Goal: Task Accomplishment & Management: Manage account settings

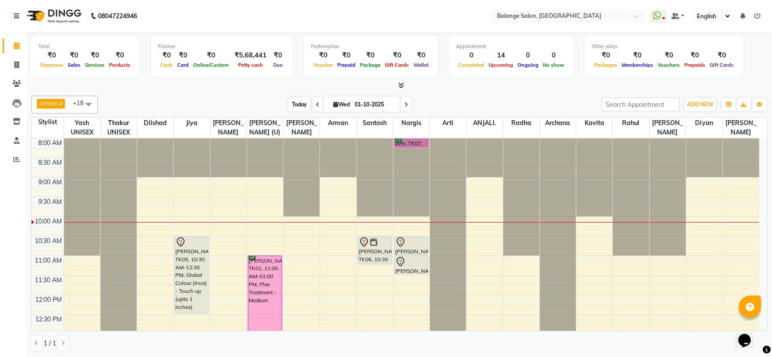
click at [298, 102] on span "Today" at bounding box center [299, 104] width 22 height 14
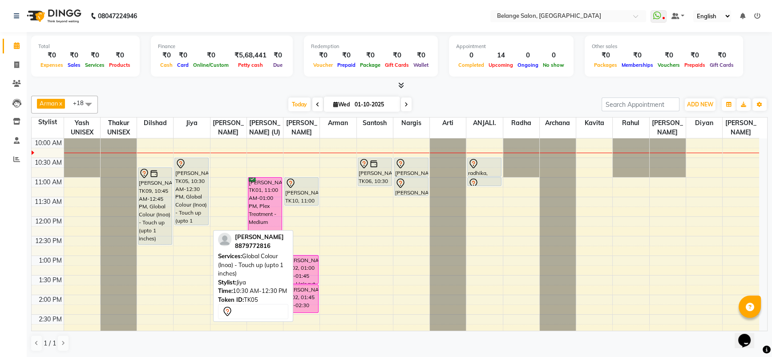
drag, startPoint x: 190, startPoint y: 231, endPoint x: 194, endPoint y: 217, distance: 15.3
click at [194, 217] on div "[PERSON_NAME], TK05, 10:30 AM-12:30 PM, Global Colour (Inoa) - Touch up (upto 1…" at bounding box center [192, 353] width 36 height 587
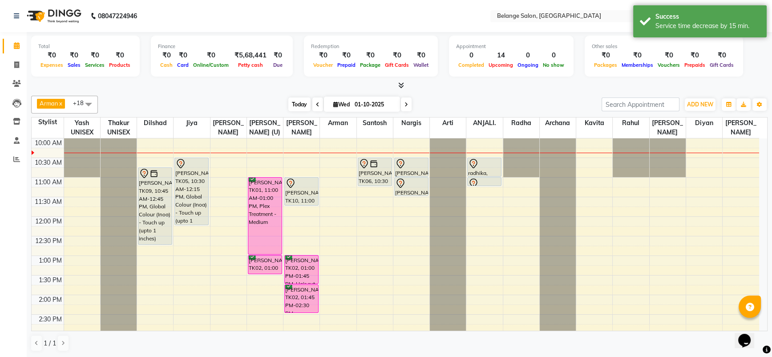
click at [294, 103] on span "Today" at bounding box center [299, 104] width 22 height 14
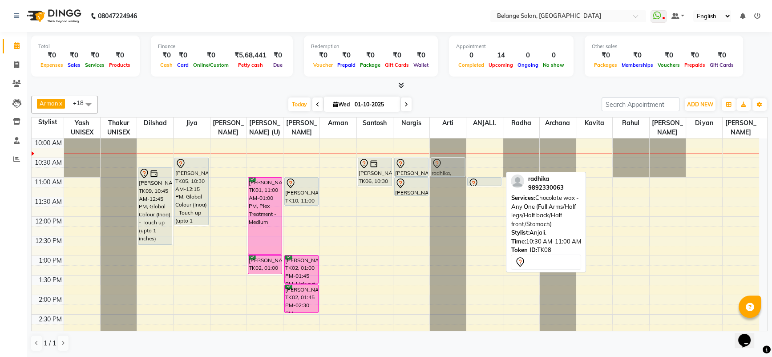
drag, startPoint x: 482, startPoint y: 164, endPoint x: 452, endPoint y: 164, distance: 30.7
click at [452, 164] on tr "[PERSON_NAME], TK09, 10:45 AM-12:45 PM, Global Colour (Inoa) - Touch up (upto 1…" at bounding box center [395, 353] width 727 height 587
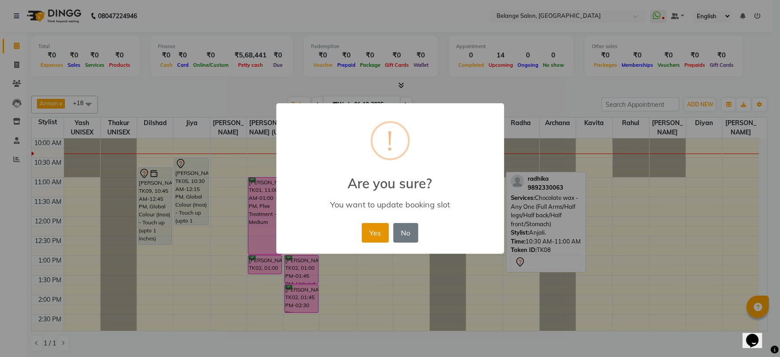
click at [372, 229] on button "Yes" at bounding box center [375, 233] width 27 height 20
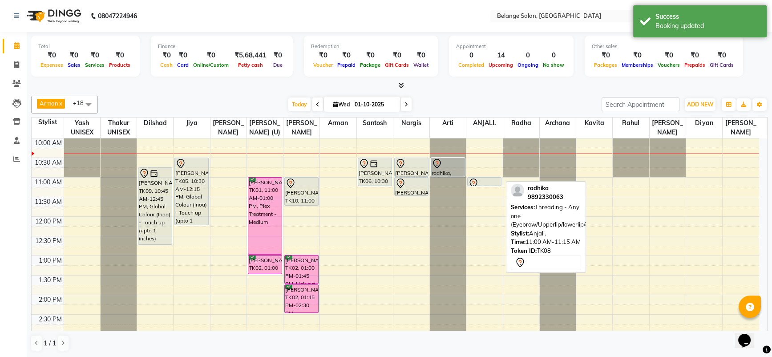
drag, startPoint x: 482, startPoint y: 183, endPoint x: 456, endPoint y: 186, distance: 25.9
click at [456, 186] on tr "[PERSON_NAME], TK09, 10:45 AM-12:45 PM, Global Colour (Inoa) - Touch up (upto 1…" at bounding box center [395, 353] width 727 height 587
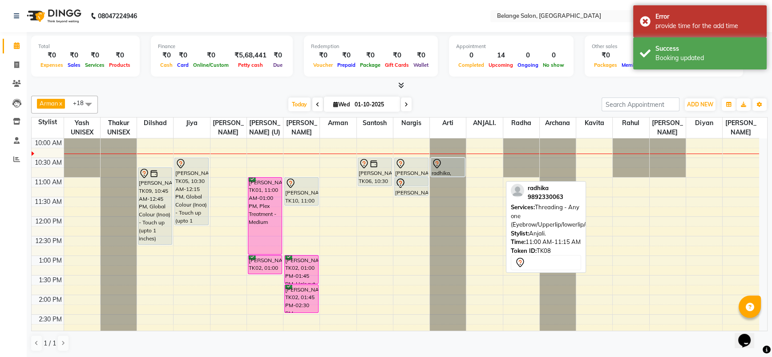
drag, startPoint x: 490, startPoint y: 180, endPoint x: 430, endPoint y: 181, distance: 59.6
click at [430, 181] on tr "[PERSON_NAME], TK09, 10:45 AM-12:45 PM, Global Colour (Inoa) - Touch up (upto 1…" at bounding box center [395, 353] width 727 height 587
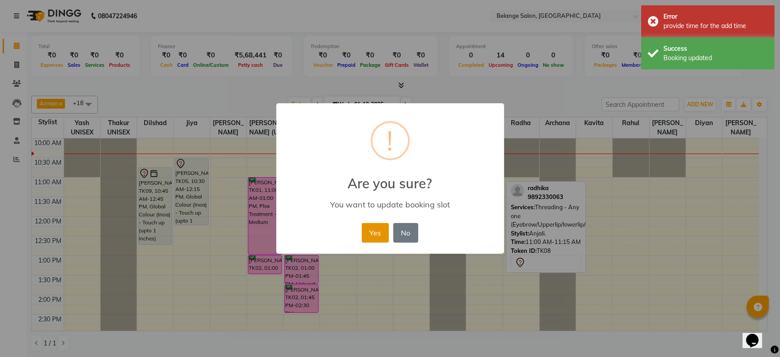
click at [367, 229] on button "Yes" at bounding box center [375, 233] width 27 height 20
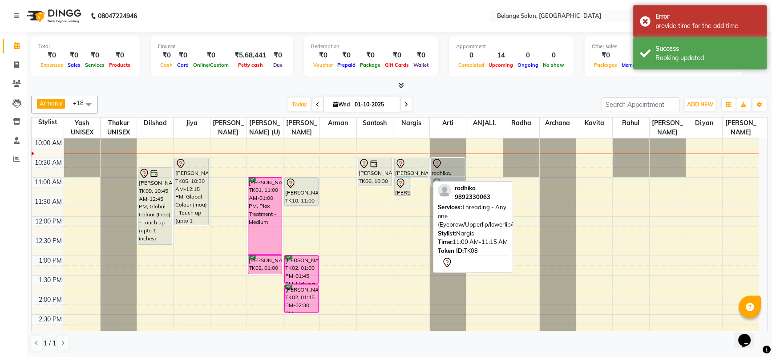
drag, startPoint x: 423, startPoint y: 183, endPoint x: 440, endPoint y: 185, distance: 17.9
click at [440, 185] on div "[PERSON_NAME] (U) x Ali x amit x dilshad x Jiya x [PERSON_NAME] UNISEX x Yash U…" at bounding box center [399, 223] width 736 height 263
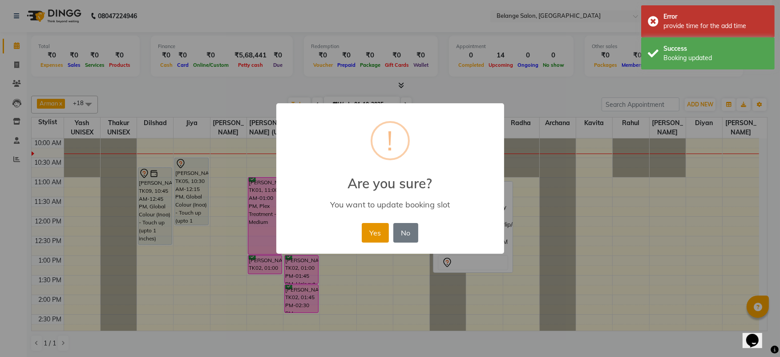
click at [364, 225] on button "Yes" at bounding box center [375, 233] width 27 height 20
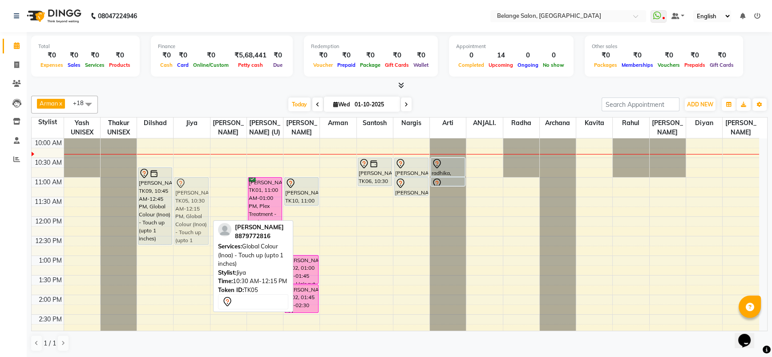
drag, startPoint x: 193, startPoint y: 169, endPoint x: 187, endPoint y: 186, distance: 17.0
click at [187, 186] on div "[PERSON_NAME], TK05, 10:30 AM-12:15 PM, Global Colour (Inoa) - Touch up (upto 1…" at bounding box center [192, 353] width 36 height 587
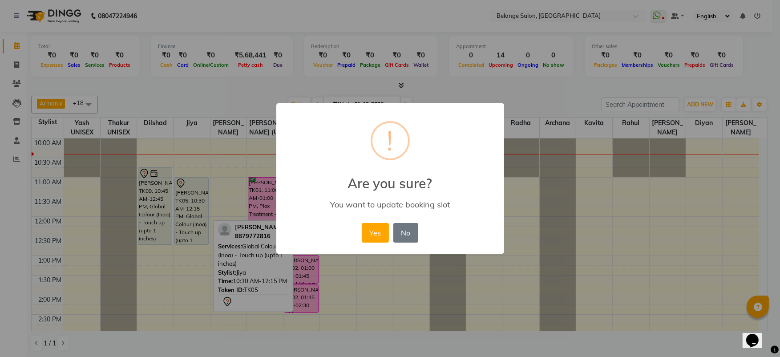
drag, startPoint x: 375, startPoint y: 234, endPoint x: 310, endPoint y: 220, distance: 66.0
click at [375, 234] on button "Yes" at bounding box center [375, 233] width 27 height 20
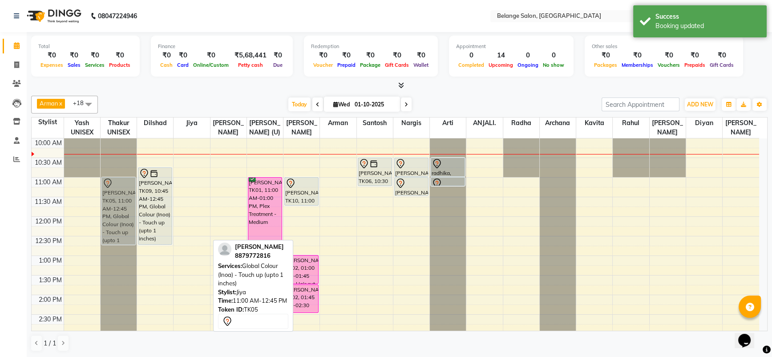
drag, startPoint x: 186, startPoint y: 191, endPoint x: 112, endPoint y: 191, distance: 74.7
click at [112, 191] on tr "[PERSON_NAME], TK05, 11:00 AM-12:45 PM, Global Colour (Inoa) - Touch up (upto 1…" at bounding box center [395, 353] width 727 height 587
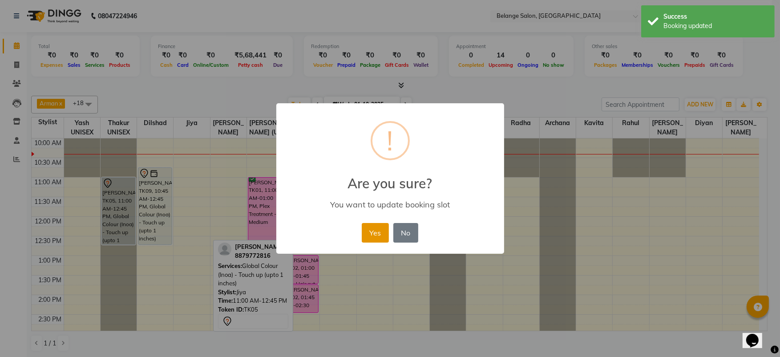
click at [381, 229] on button "Yes" at bounding box center [375, 233] width 27 height 20
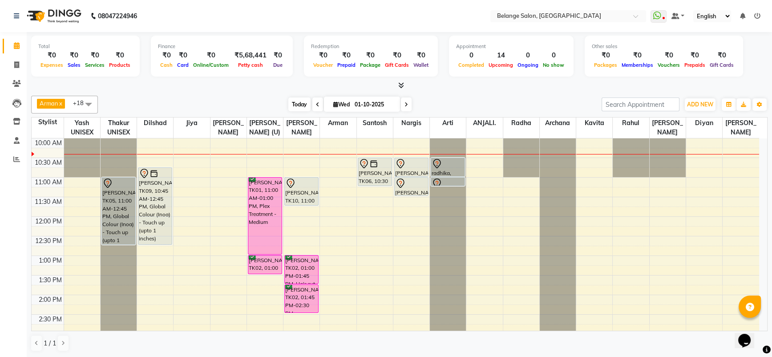
click at [294, 100] on span "Today" at bounding box center [299, 104] width 22 height 14
click at [17, 65] on icon at bounding box center [16, 64] width 5 height 7
select select "5076"
select select "service"
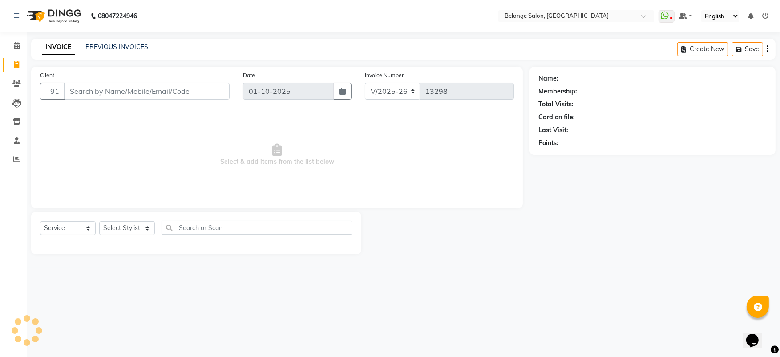
click at [122, 83] on input "Client" at bounding box center [146, 91] width 165 height 17
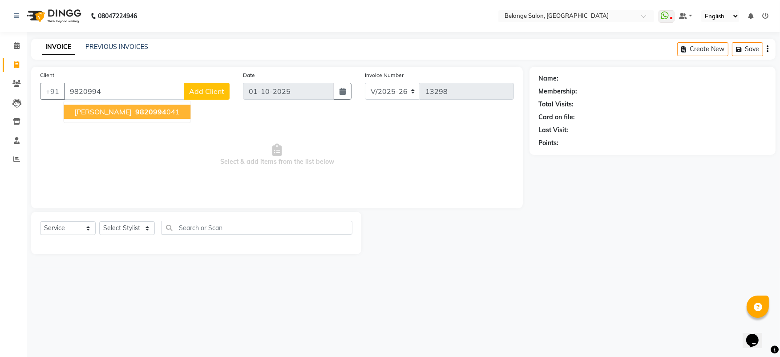
click at [135, 112] on span "9820994" at bounding box center [150, 111] width 31 height 9
type input "9820994041"
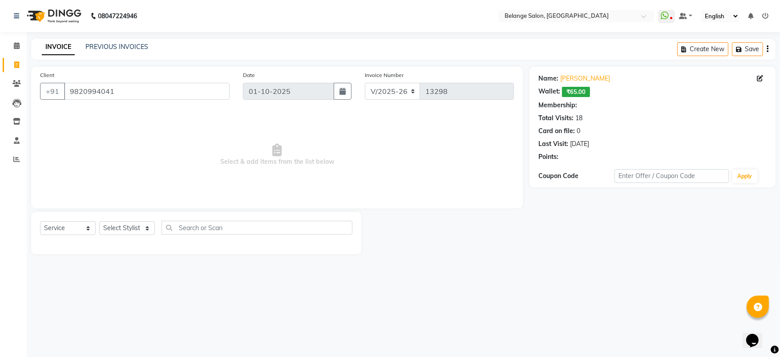
select select "1: Object"
click at [112, 228] on select "Select Stylist [PERSON_NAME] (U) [PERSON_NAME]. [PERSON_NAME] [PERSON_NAME] Bil…" at bounding box center [127, 228] width 56 height 14
select select "45203"
click at [99, 221] on select "Select Stylist [PERSON_NAME] (U) [PERSON_NAME]. [PERSON_NAME] [PERSON_NAME] Bil…" at bounding box center [127, 228] width 56 height 14
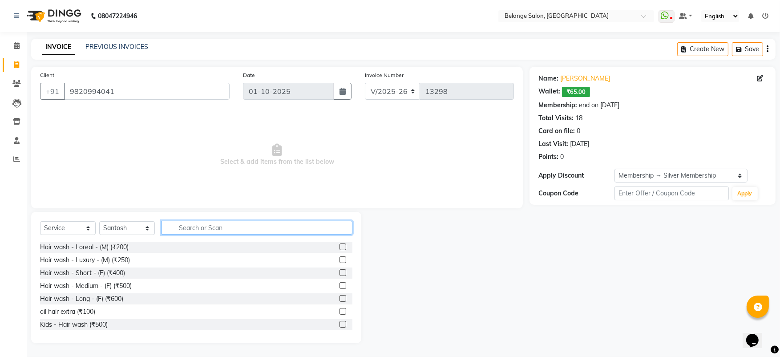
click at [182, 225] on input "text" at bounding box center [256, 228] width 191 height 14
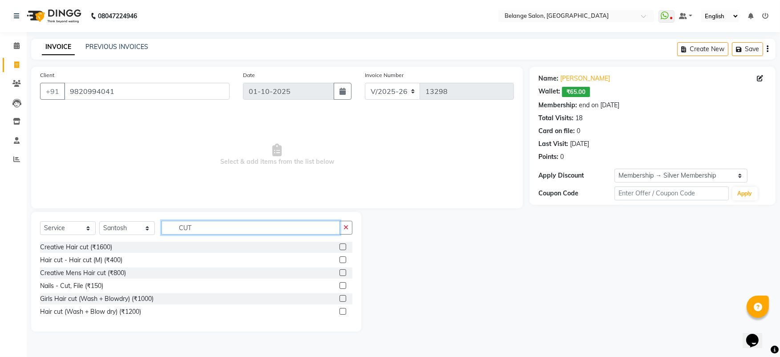
type input "CUT"
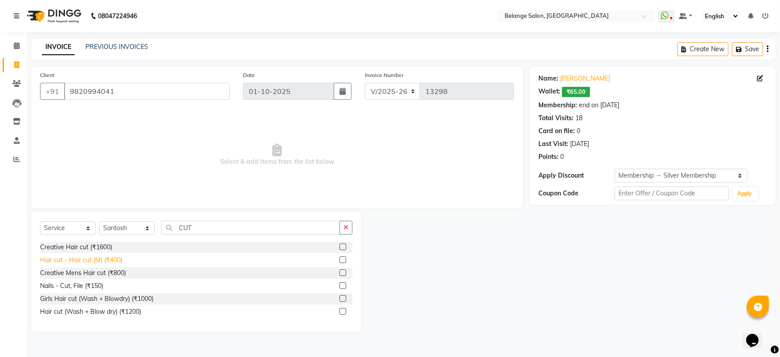
click at [97, 255] on div "Hair cut - Hair cut (M) (₹400)" at bounding box center [196, 259] width 312 height 11
click at [89, 258] on div "Hair cut - Hair cut (M) (₹400)" at bounding box center [81, 259] width 82 height 9
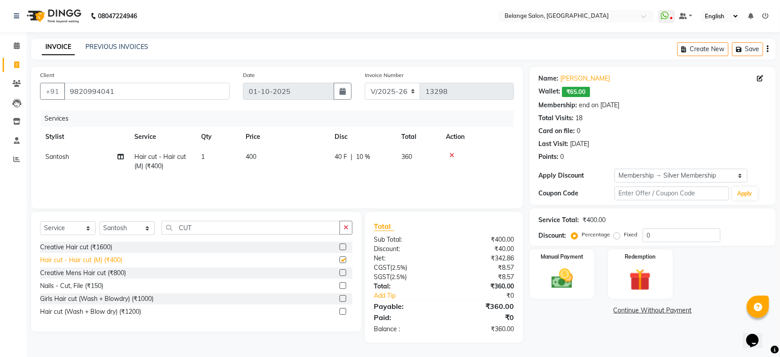
checkbox input "false"
click at [565, 268] on img at bounding box center [562, 279] width 36 height 26
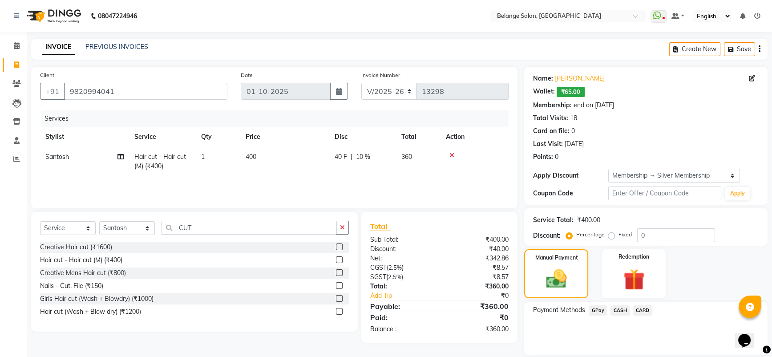
click at [623, 306] on span "CASH" at bounding box center [619, 310] width 19 height 10
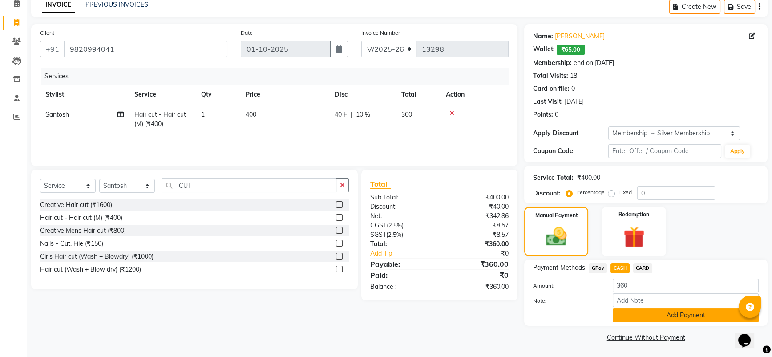
click at [643, 316] on button "Add Payment" at bounding box center [686, 315] width 146 height 14
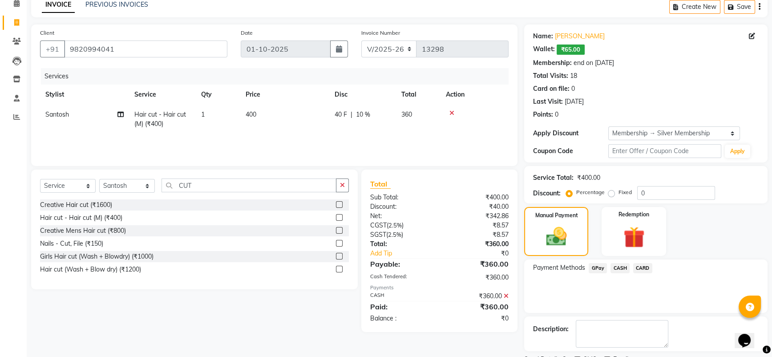
scroll to position [79, 0]
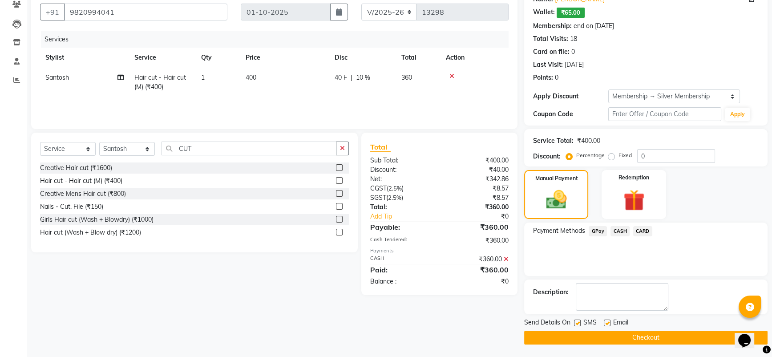
click at [596, 339] on button "Checkout" at bounding box center [645, 338] width 243 height 14
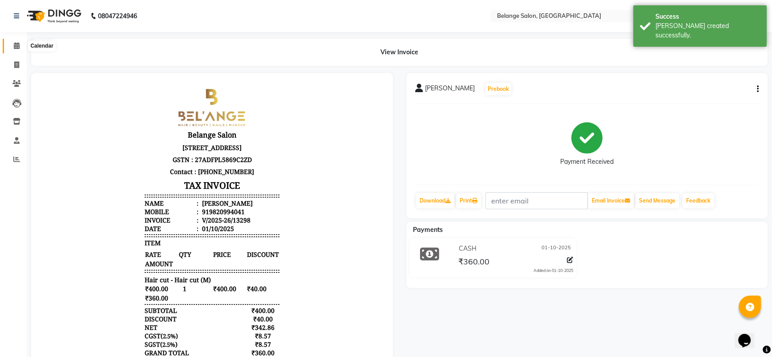
drag, startPoint x: 16, startPoint y: 44, endPoint x: 20, endPoint y: 44, distance: 4.9
click at [16, 44] on icon at bounding box center [17, 45] width 6 height 7
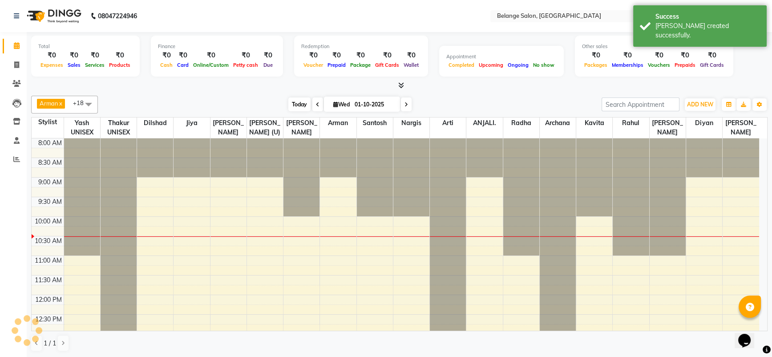
click at [296, 99] on span "Today" at bounding box center [299, 104] width 22 height 14
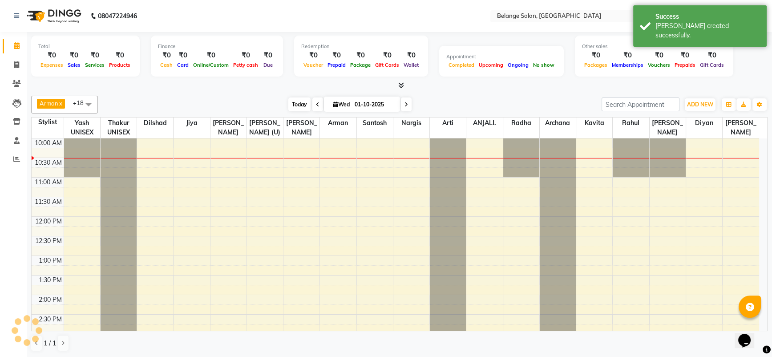
click at [295, 98] on span "Today" at bounding box center [299, 104] width 22 height 14
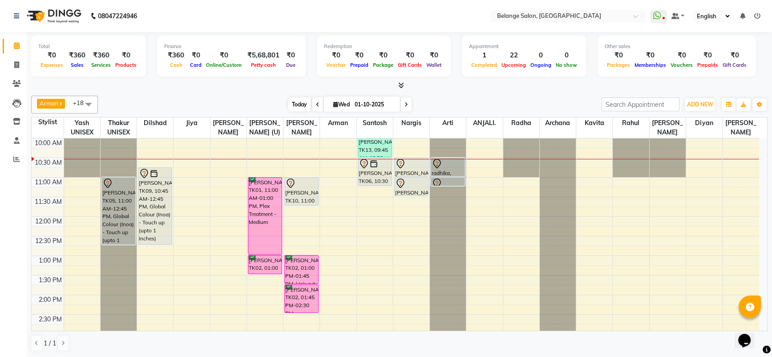
click at [296, 103] on span "Today" at bounding box center [299, 104] width 22 height 14
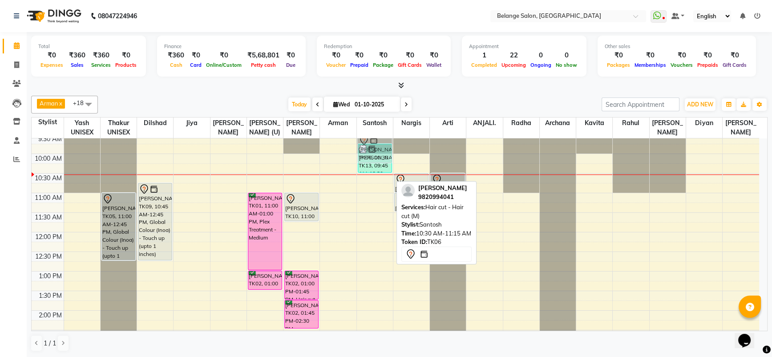
scroll to position [61, 0]
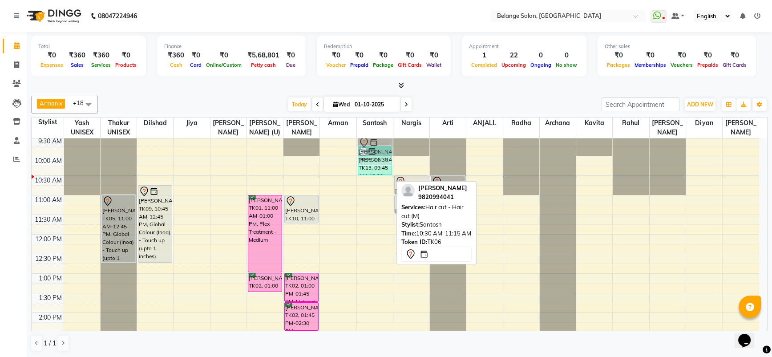
drag, startPoint x: 364, startPoint y: 174, endPoint x: 368, endPoint y: 153, distance: 21.8
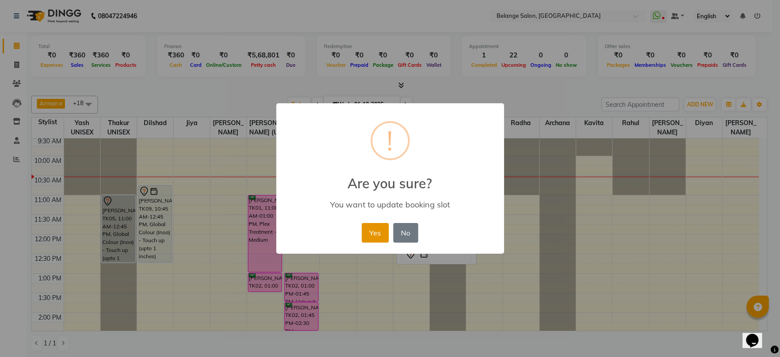
click at [370, 238] on button "Yes" at bounding box center [375, 233] width 27 height 20
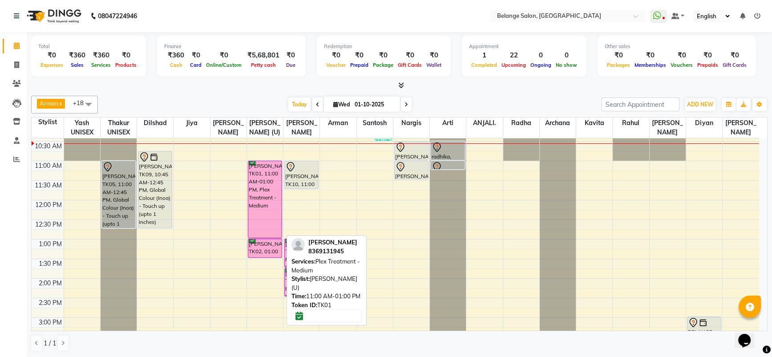
scroll to position [96, 0]
drag, startPoint x: 270, startPoint y: 234, endPoint x: 269, endPoint y: 223, distance: 10.7
click at [269, 223] on div "[PERSON_NAME], TK01, 11:00 AM-01:00 PM, Plex Treatment - Medium [PERSON_NAME], …" at bounding box center [265, 336] width 36 height 587
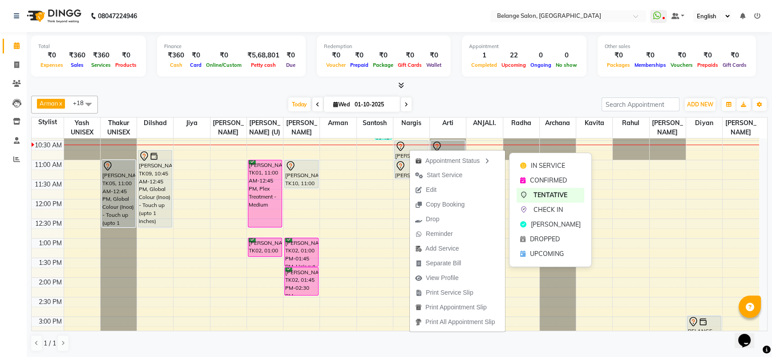
click at [437, 173] on span "Start Service" at bounding box center [445, 174] width 36 height 9
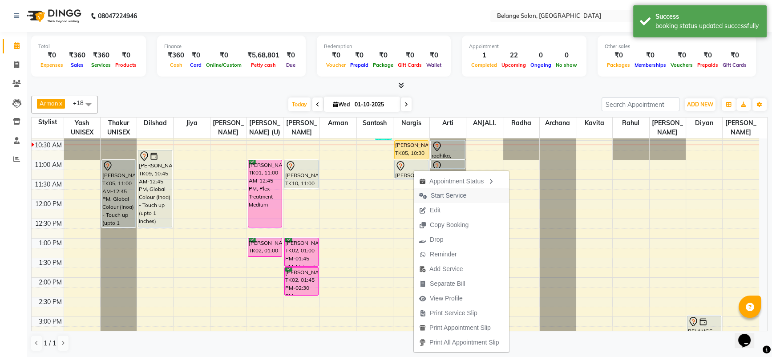
click at [432, 189] on span "Start Service" at bounding box center [443, 195] width 58 height 15
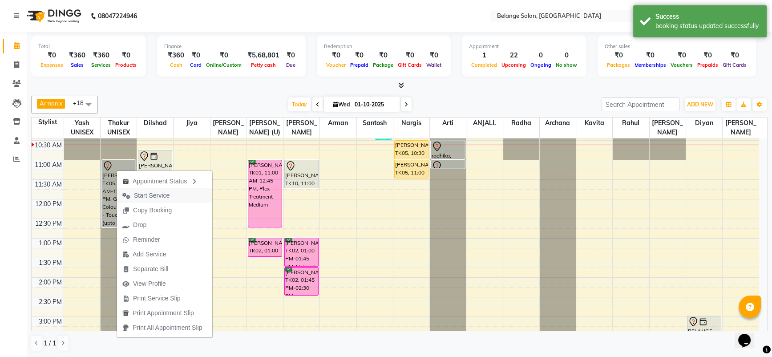
click at [153, 191] on span "Start Service" at bounding box center [152, 195] width 36 height 9
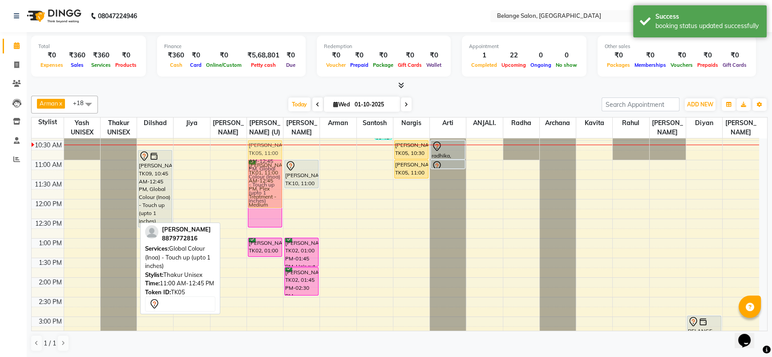
drag, startPoint x: 117, startPoint y: 186, endPoint x: 253, endPoint y: 169, distance: 136.2
click at [253, 169] on tr "[PERSON_NAME], TK05, 11:00 AM-12:45 PM, Global Colour (Inoa) - Touch up (upto 1…" at bounding box center [395, 336] width 727 height 587
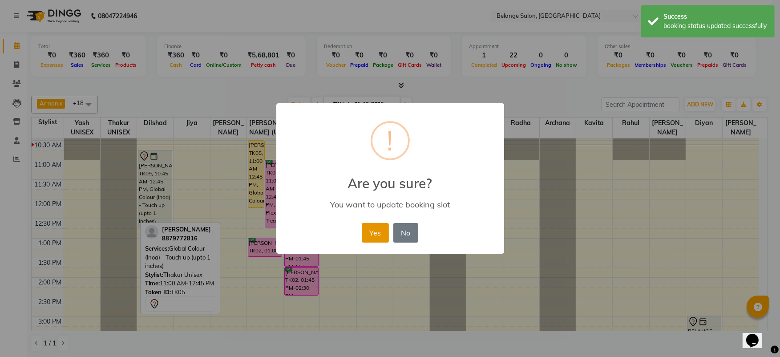
click at [374, 233] on button "Yes" at bounding box center [375, 233] width 27 height 20
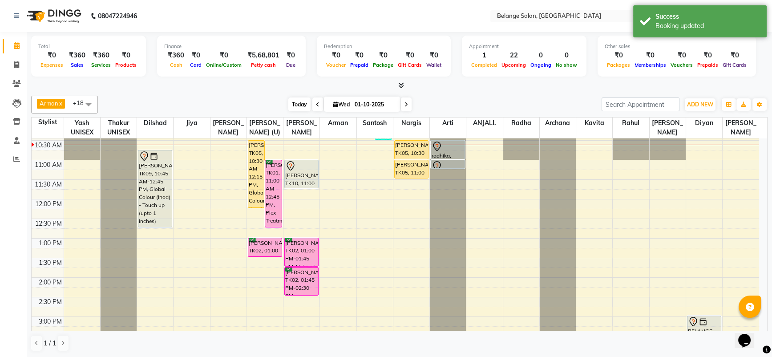
click at [291, 103] on span "Today" at bounding box center [299, 104] width 22 height 14
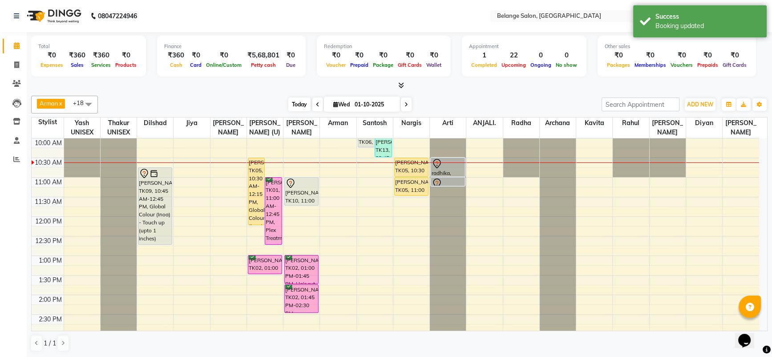
click at [307, 106] on span "Today" at bounding box center [299, 104] width 22 height 14
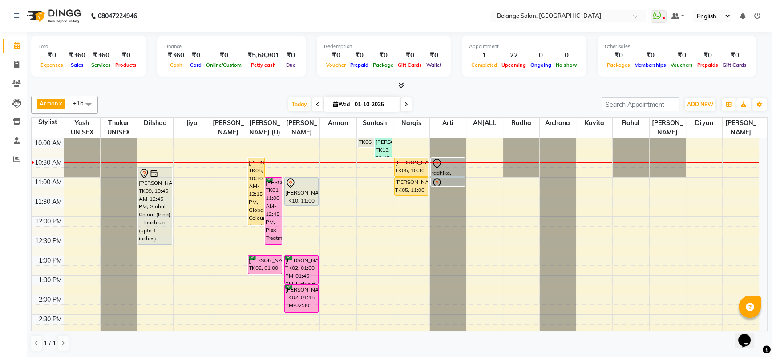
click at [382, 184] on div "8:00 AM 8:30 AM 9:00 AM 9:30 AM 10:00 AM 10:30 AM 11:00 AM 11:30 AM 12:00 PM 12…" at bounding box center [395, 353] width 727 height 587
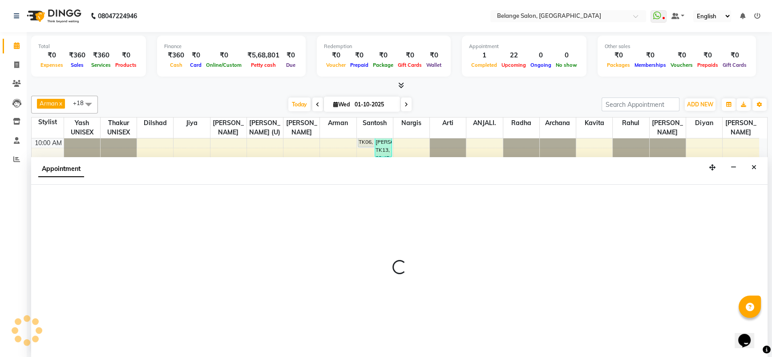
scroll to position [0, 0]
select select "45203"
select select "tentative"
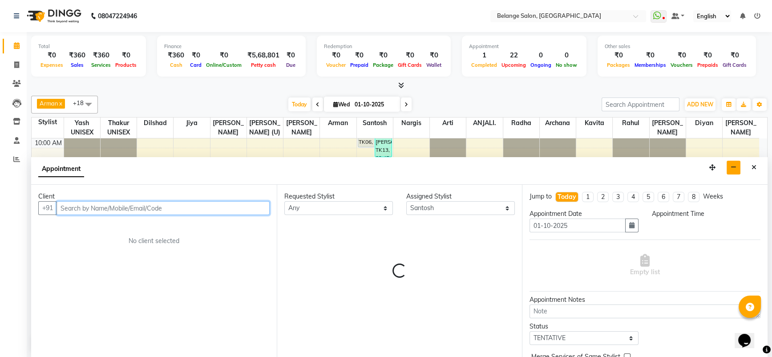
select select "660"
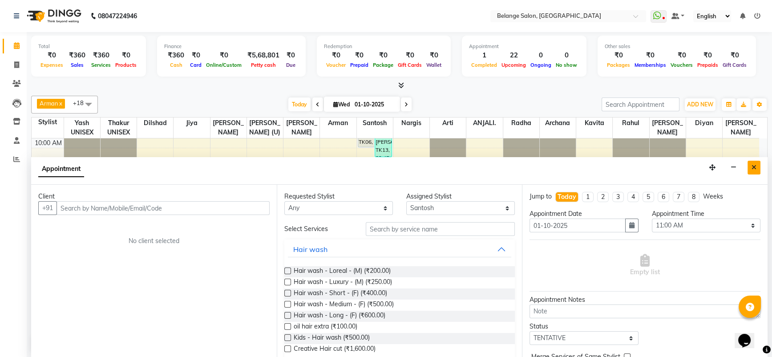
click at [754, 164] on icon "Close" at bounding box center [753, 167] width 5 height 6
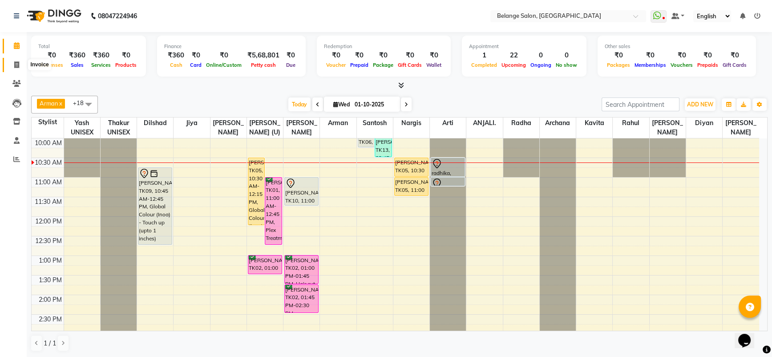
click at [12, 64] on span at bounding box center [17, 65] width 16 height 10
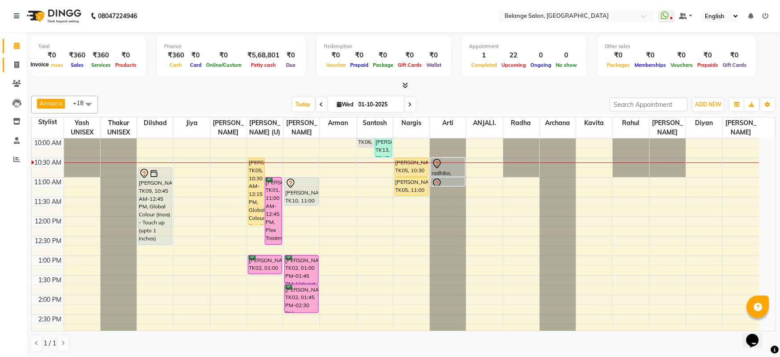
select select "5076"
select select "service"
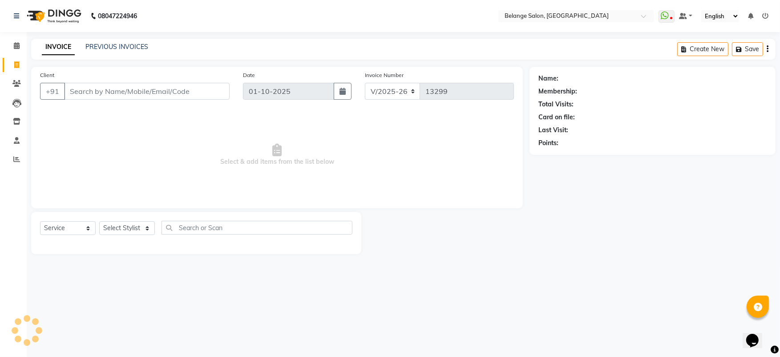
click at [176, 95] on input "Client" at bounding box center [146, 91] width 165 height 17
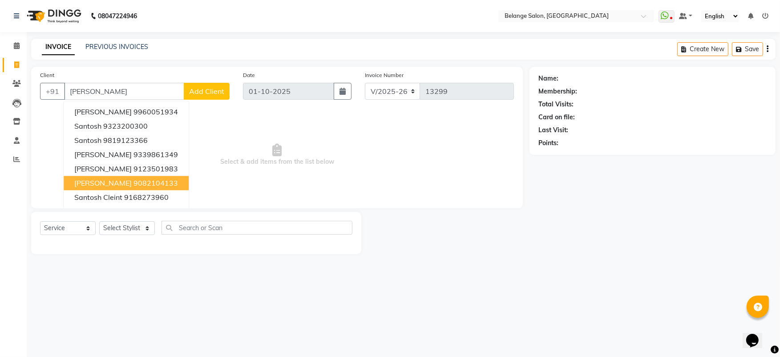
click at [133, 184] on ngb-highlight "9082104133" at bounding box center [155, 182] width 44 height 9
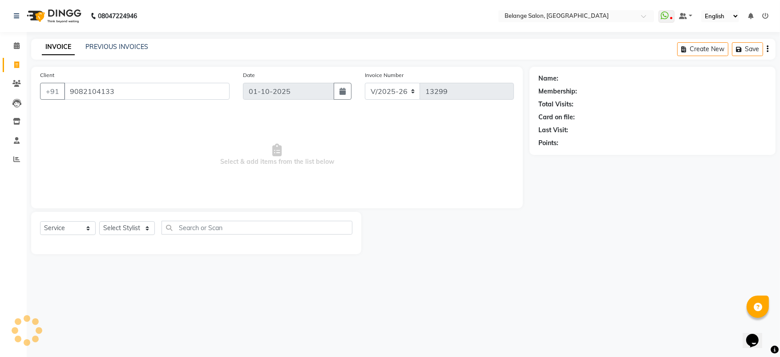
type input "9082104133"
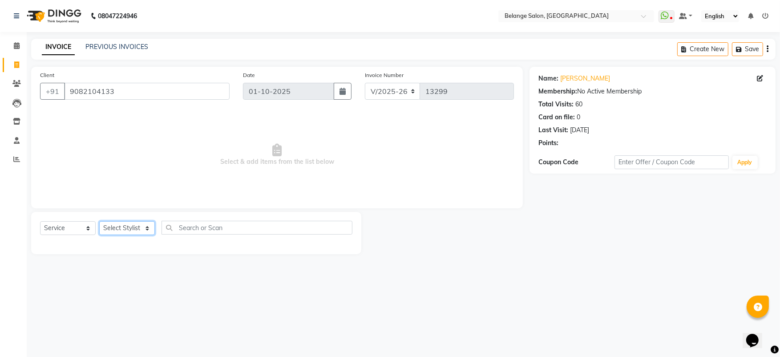
drag, startPoint x: 131, startPoint y: 227, endPoint x: 133, endPoint y: 222, distance: 5.6
click at [131, 228] on select "Select Stylist [PERSON_NAME] (U) [PERSON_NAME]. [PERSON_NAME] [PERSON_NAME] Bil…" at bounding box center [127, 228] width 56 height 14
select select "54495"
click at [99, 221] on select "Select Stylist [PERSON_NAME] (U) [PERSON_NAME]. [PERSON_NAME] [PERSON_NAME] Bil…" at bounding box center [127, 228] width 56 height 14
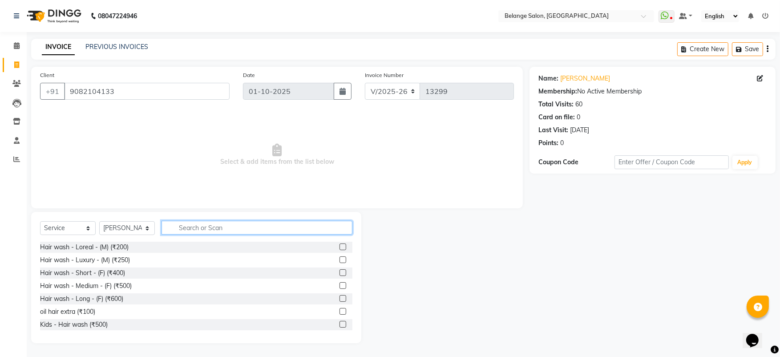
drag, startPoint x: 194, startPoint y: 224, endPoint x: 195, endPoint y: 230, distance: 6.3
click at [195, 227] on input "text" at bounding box center [256, 228] width 191 height 14
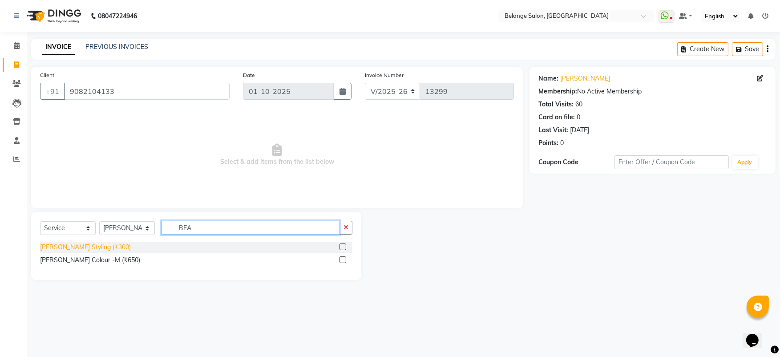
type input "BEA"
click at [87, 248] on div "[PERSON_NAME] Styling (₹300)" at bounding box center [85, 246] width 91 height 9
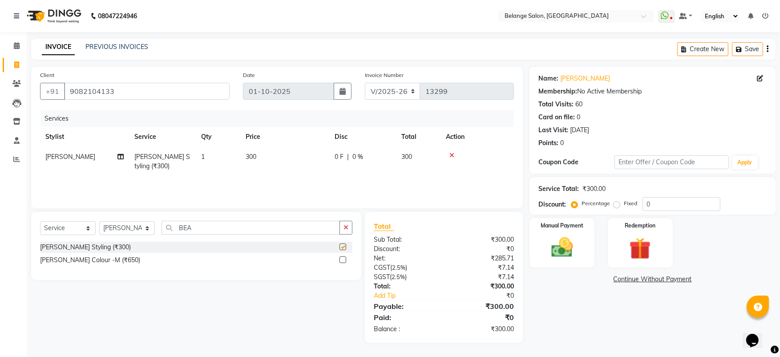
checkbox input "false"
click at [534, 266] on div "Manual Payment" at bounding box center [561, 242] width 67 height 51
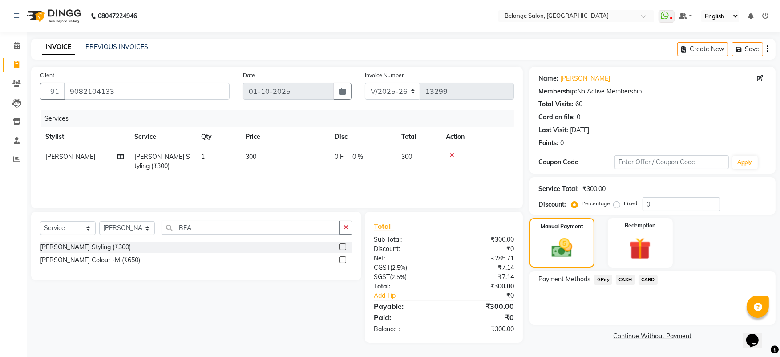
drag, startPoint x: 597, startPoint y: 279, endPoint x: 622, endPoint y: 281, distance: 25.4
click at [596, 279] on span "GPay" at bounding box center [603, 279] width 18 height 10
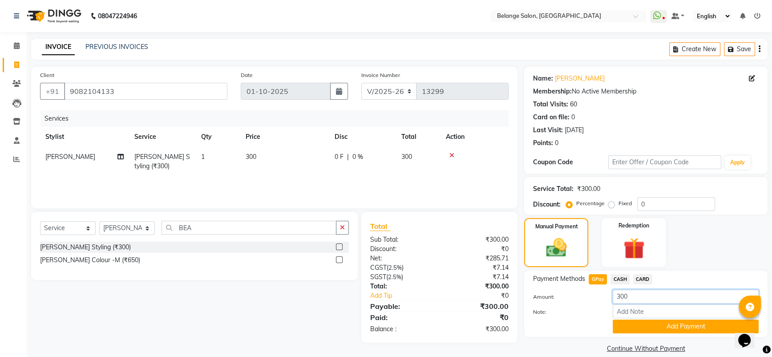
drag, startPoint x: 646, startPoint y: 298, endPoint x: 524, endPoint y: 303, distance: 122.0
click at [524, 303] on div "Payment Methods GPay CASH CARD Amount: 300 Note: Add Payment" at bounding box center [645, 303] width 243 height 66
type input "350"
click at [642, 325] on button "Add Payment" at bounding box center [686, 326] width 146 height 14
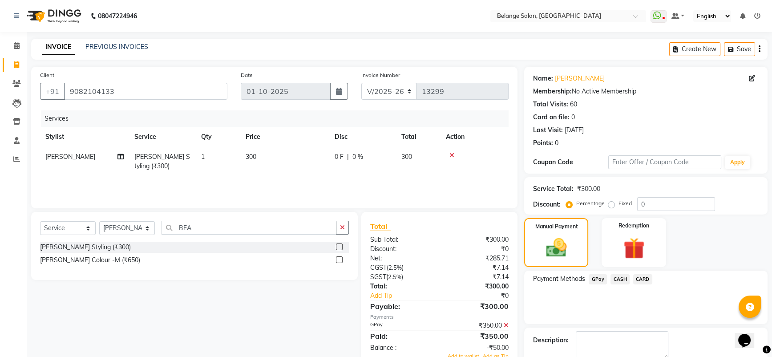
scroll to position [48, 0]
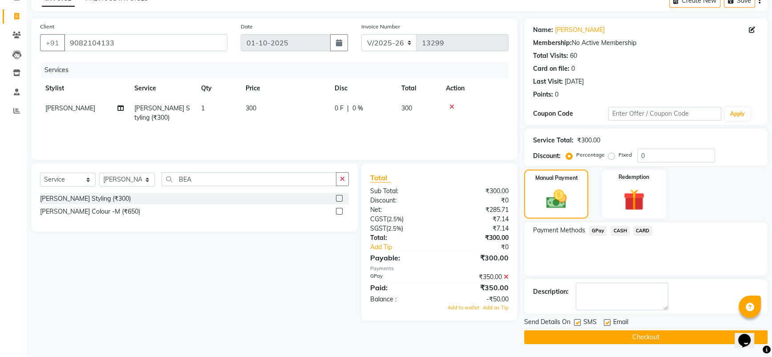
click at [492, 310] on div "Add to wallet Add as Tip" at bounding box center [439, 308] width 152 height 8
click at [492, 308] on span "Add as Tip" at bounding box center [496, 307] width 26 height 6
click at [576, 337] on button "Checkout" at bounding box center [645, 337] width 243 height 14
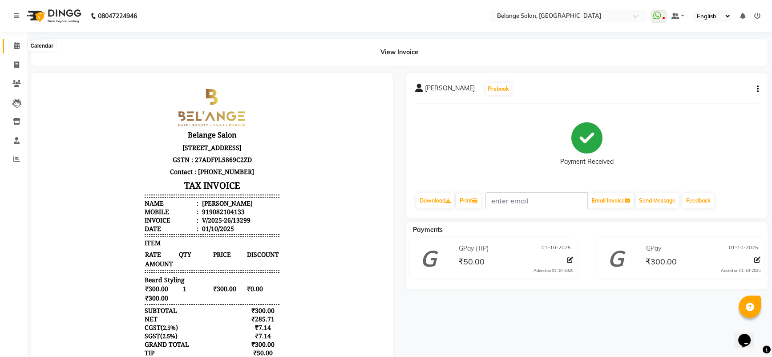
drag, startPoint x: 15, startPoint y: 47, endPoint x: 24, endPoint y: 44, distance: 10.1
click at [15, 47] on icon at bounding box center [17, 45] width 6 height 7
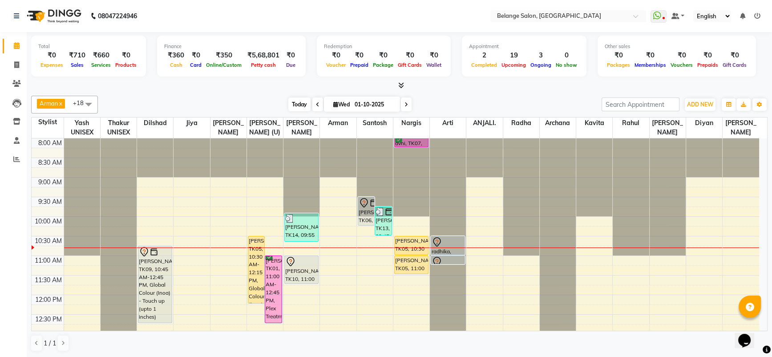
click at [297, 101] on span "Today" at bounding box center [299, 104] width 22 height 14
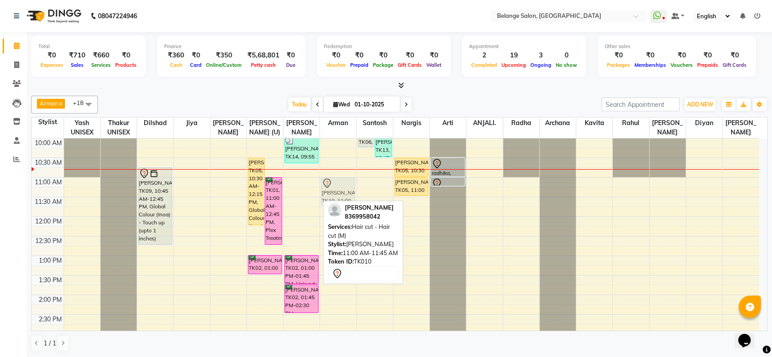
click at [316, 187] on div "8:00 AM 8:30 AM 9:00 AM 9:30 AM 10:00 AM 10:30 AM 11:00 AM 11:30 AM 12:00 PM 12…" at bounding box center [395, 353] width 727 height 587
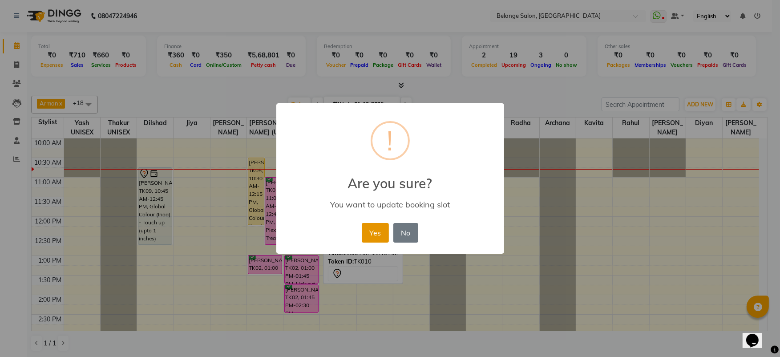
click at [379, 229] on button "Yes" at bounding box center [375, 233] width 27 height 20
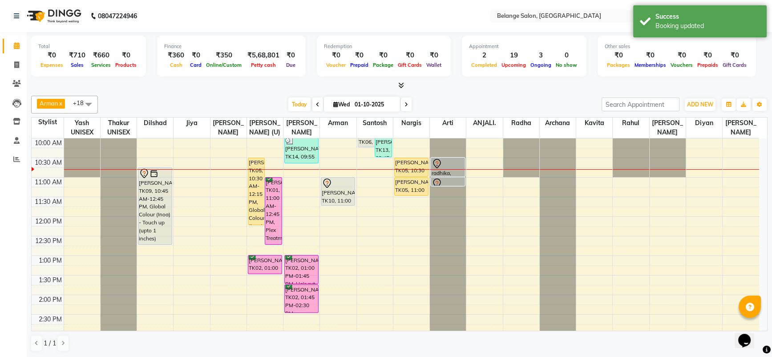
click at [300, 221] on div "8:00 AM 8:30 AM 9:00 AM 9:30 AM 10:00 AM 10:30 AM 11:00 AM 11:30 AM 12:00 PM 12…" at bounding box center [395, 353] width 727 height 587
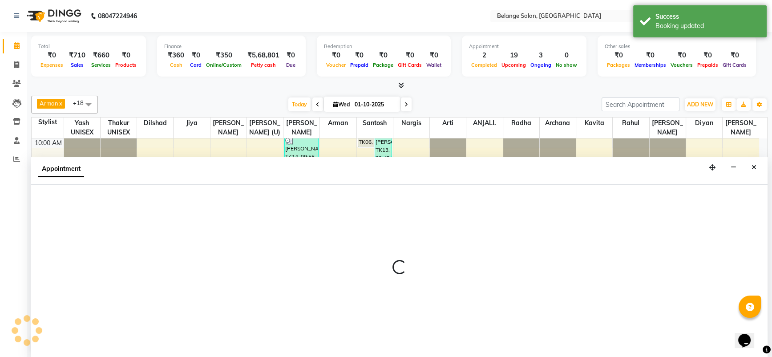
scroll to position [0, 0]
select select "54495"
select select "720"
select select "tentative"
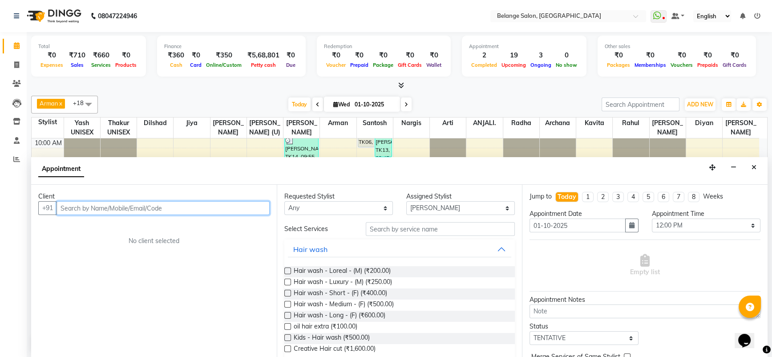
click at [169, 213] on input "text" at bounding box center [162, 208] width 213 height 14
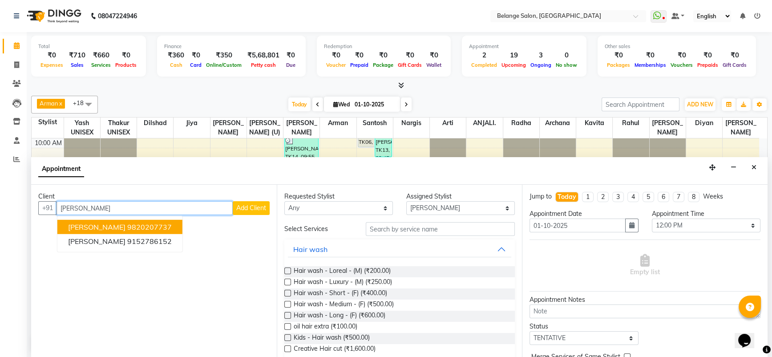
click at [127, 225] on ngb-highlight "9820207737" at bounding box center [149, 226] width 44 height 9
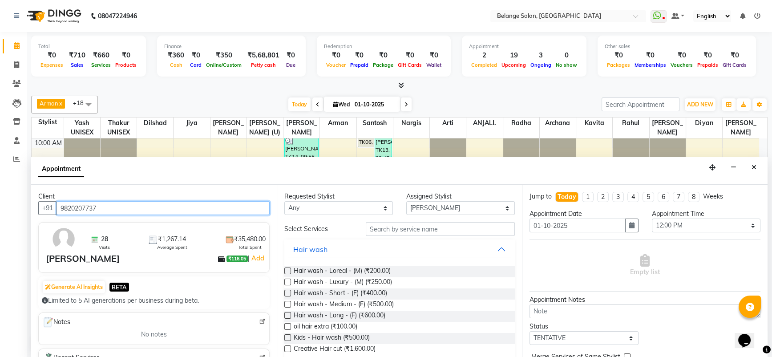
type input "9820207737"
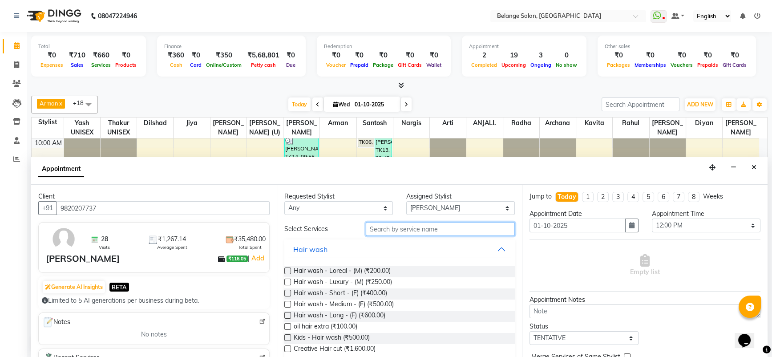
click at [391, 234] on input "text" at bounding box center [440, 229] width 149 height 14
type input "X"
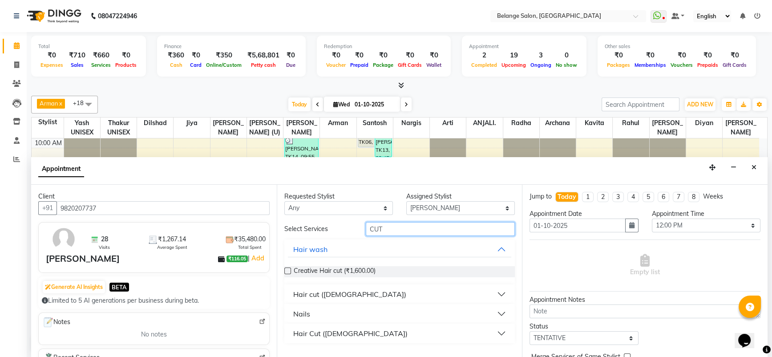
type input "CUT"
click at [294, 298] on div "Hair cut ([DEMOGRAPHIC_DATA])" at bounding box center [349, 294] width 113 height 11
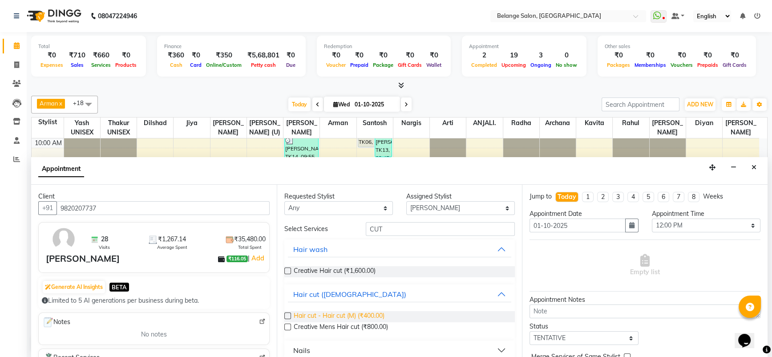
drag, startPoint x: 332, startPoint y: 315, endPoint x: 343, endPoint y: 315, distance: 10.2
click at [332, 315] on span "Hair cut - Hair cut (M) (₹400.00)" at bounding box center [339, 316] width 91 height 11
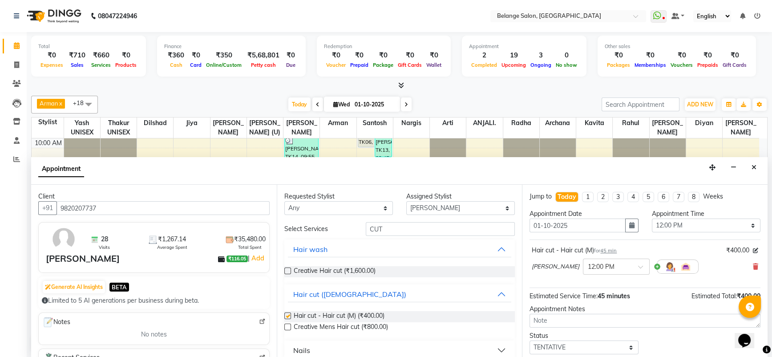
checkbox input "false"
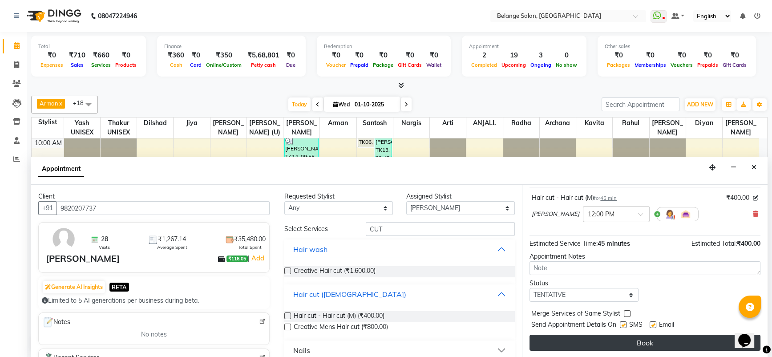
click at [554, 339] on button "Book" at bounding box center [644, 343] width 231 height 16
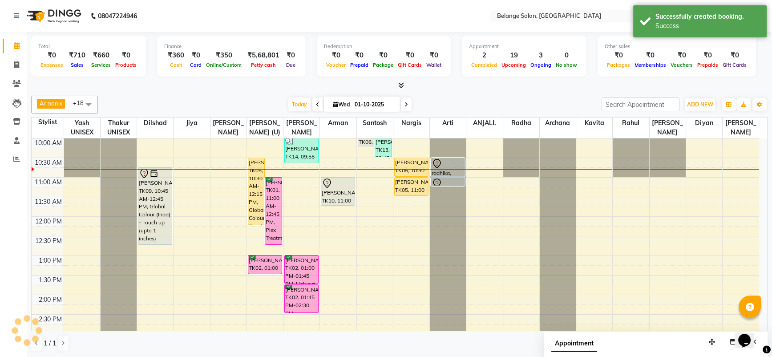
scroll to position [0, 0]
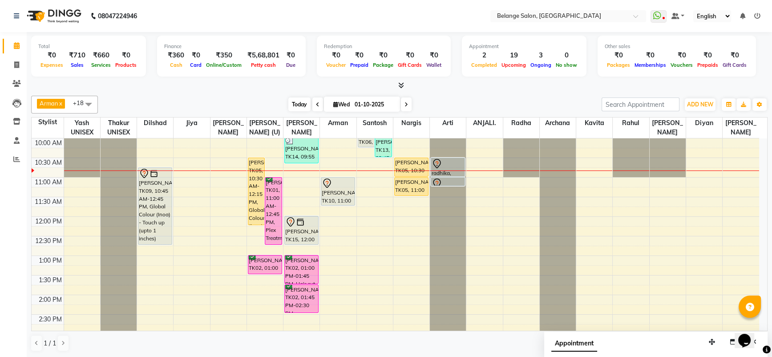
click at [302, 100] on span "Today" at bounding box center [299, 104] width 22 height 14
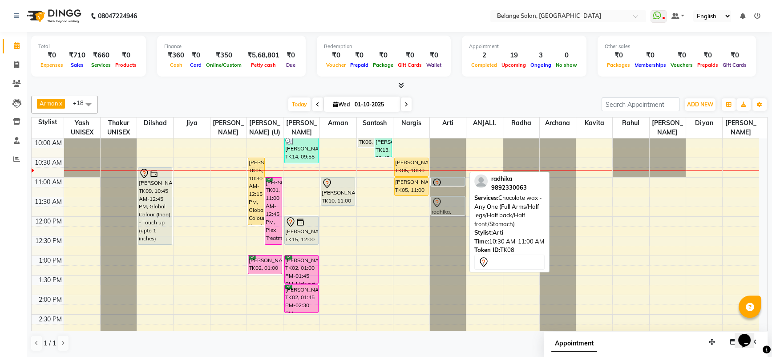
drag, startPoint x: 446, startPoint y: 167, endPoint x: 444, endPoint y: 207, distance: 40.5
click at [444, 207] on div "radhika, TK08, 10:30 AM-11:00 AM, Chocolate wax - Any One (Full Arms/Half legs/…" at bounding box center [448, 353] width 36 height 587
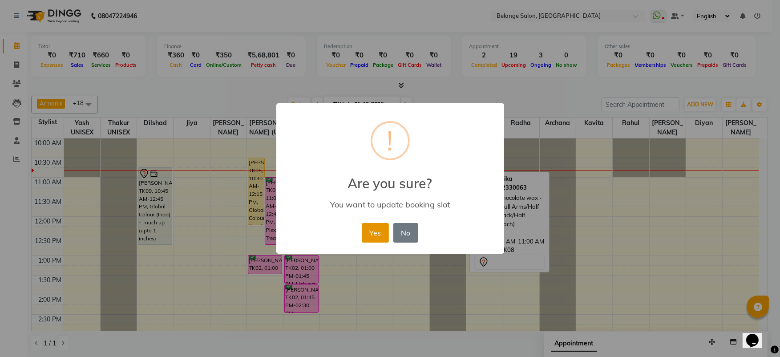
click at [377, 227] on button "Yes" at bounding box center [375, 233] width 27 height 20
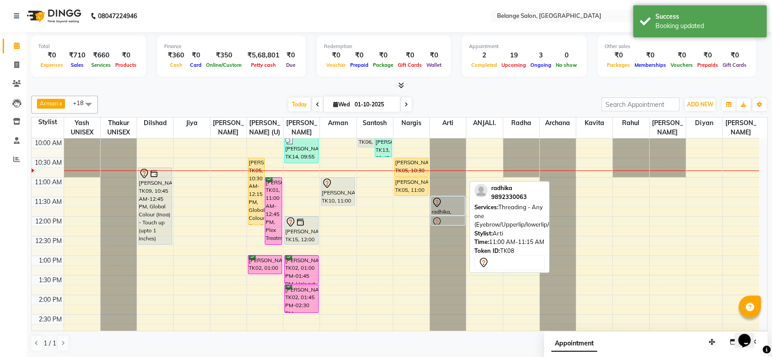
drag, startPoint x: 441, startPoint y: 179, endPoint x: 441, endPoint y: 217, distance: 37.4
click at [441, 217] on div "radhika, TK08, 11:00 AM-11:15 AM, Threading - Any one (Eyebrow/Upperlip/lowerli…" at bounding box center [448, 353] width 36 height 587
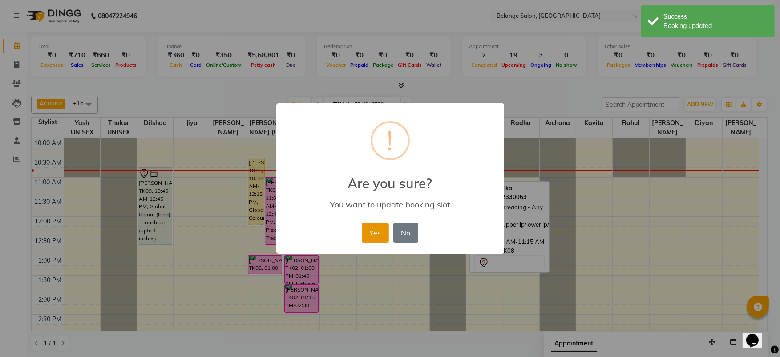
click at [377, 231] on button "Yes" at bounding box center [375, 233] width 27 height 20
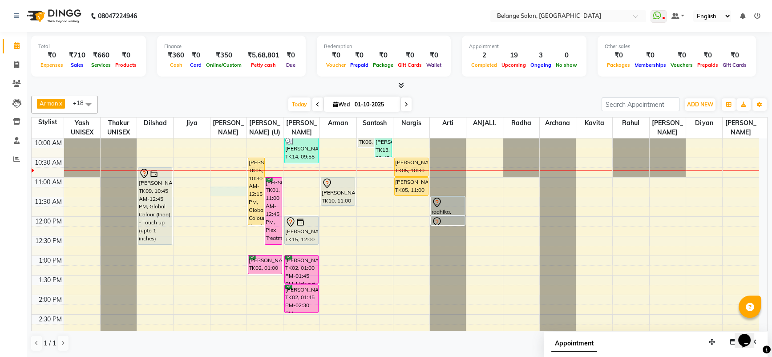
click at [245, 188] on div "8:00 AM 8:30 AM 9:00 AM 9:30 AM 10:00 AM 10:30 AM 11:00 AM 11:30 AM 12:00 PM 12…" at bounding box center [395, 353] width 727 height 587
select select "82348"
select select "675"
select select "tentative"
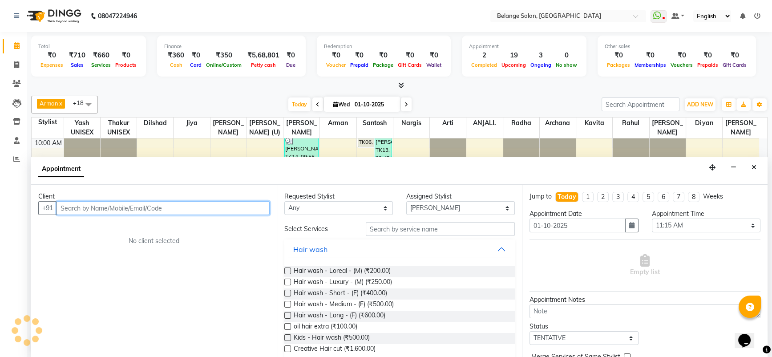
scroll to position [0, 0]
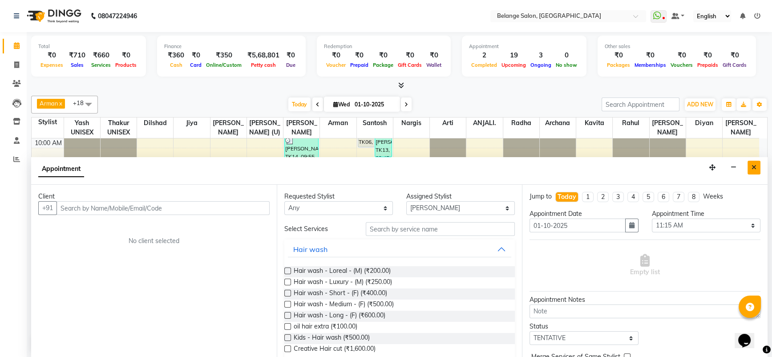
click at [754, 169] on icon "Close" at bounding box center [753, 167] width 5 height 6
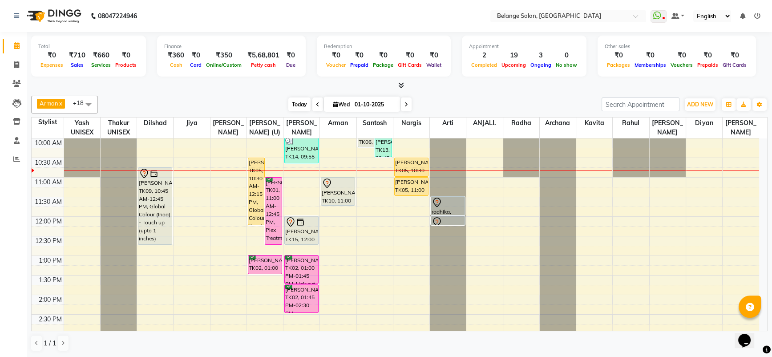
click at [291, 102] on span "Today" at bounding box center [299, 104] width 22 height 14
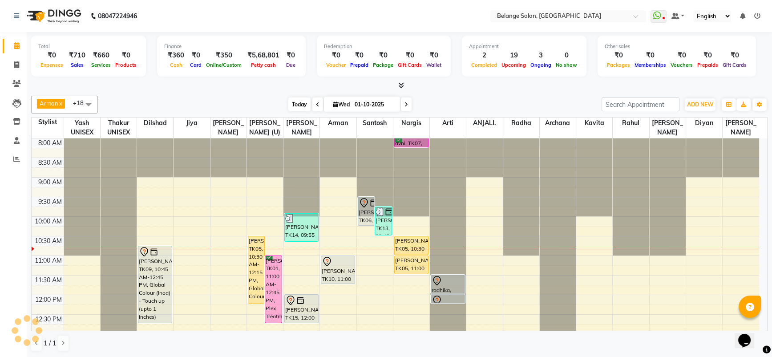
scroll to position [78, 0]
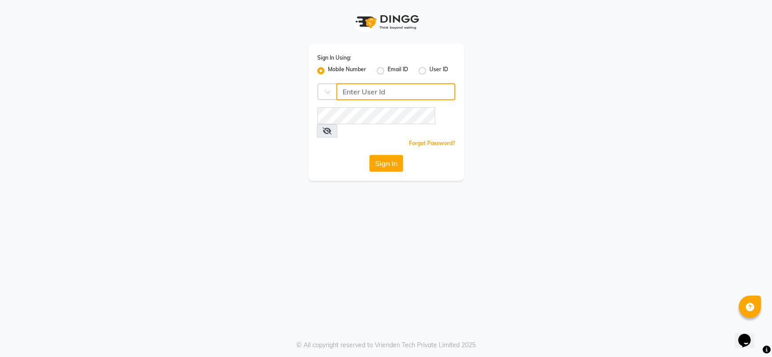
type input "9372533163"
click at [332, 68] on label "Mobile Number" at bounding box center [351, 70] width 38 height 11
click at [332, 68] on input "Mobile Number" at bounding box center [335, 68] width 6 height 6
click at [403, 95] on input "Username" at bounding box center [405, 91] width 108 height 17
click at [394, 155] on button "Sign In" at bounding box center [390, 163] width 34 height 17
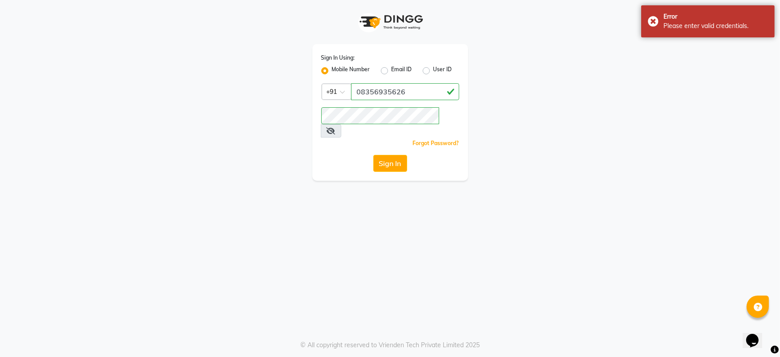
click at [335, 127] on icon at bounding box center [331, 130] width 9 height 7
click at [268, 114] on div "Sign In Using: Mobile Number Email ID User ID Country Code × [PHONE_NUMBER] Rem…" at bounding box center [390, 90] width 507 height 181
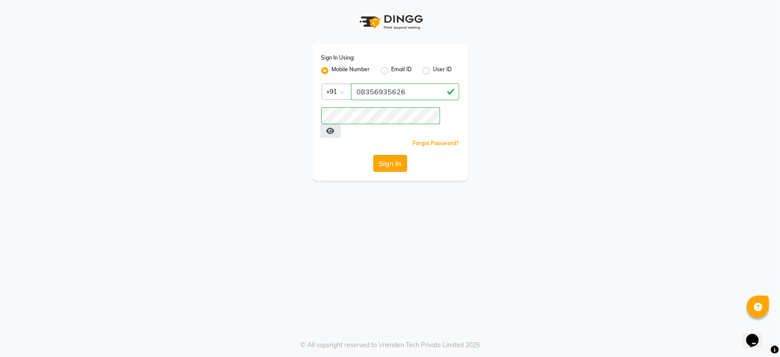
drag, startPoint x: 123, startPoint y: 147, endPoint x: 395, endPoint y: 145, distance: 271.8
click at [395, 145] on app-login "Sign In Using: Mobile Number Email ID User ID Country Code × [PHONE_NUMBER] Rem…" at bounding box center [390, 90] width 780 height 181
click at [395, 155] on button "Sign In" at bounding box center [390, 163] width 34 height 17
click at [400, 155] on button "Sign In" at bounding box center [390, 163] width 34 height 17
click at [389, 155] on button "Sign In" at bounding box center [390, 163] width 34 height 17
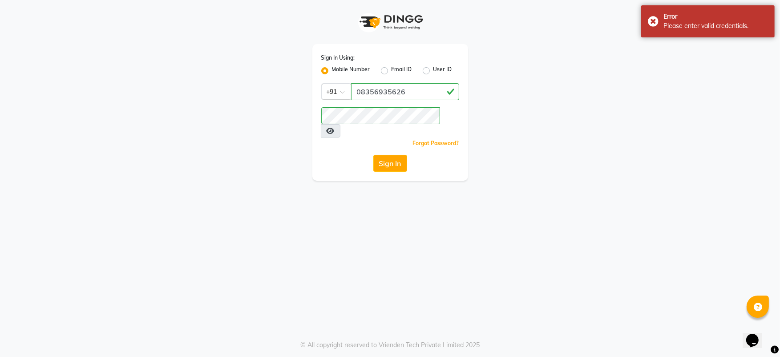
drag, startPoint x: 388, startPoint y: 146, endPoint x: 360, endPoint y: 95, distance: 58.5
click at [360, 95] on div "Sign In Using: Mobile Number Email ID User ID Country Code × [PHONE_NUMBER] Rem…" at bounding box center [390, 112] width 156 height 137
click at [360, 95] on input "08356935626" at bounding box center [405, 91] width 108 height 17
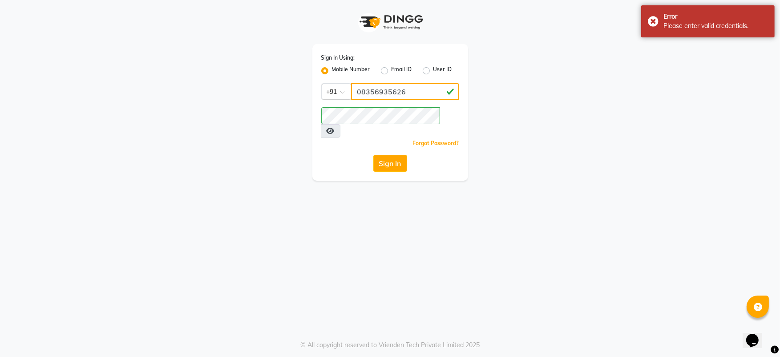
click at [360, 95] on input "08356935626" at bounding box center [405, 91] width 108 height 17
type input "8356935626"
click at [391, 155] on button "Sign In" at bounding box center [390, 163] width 34 height 17
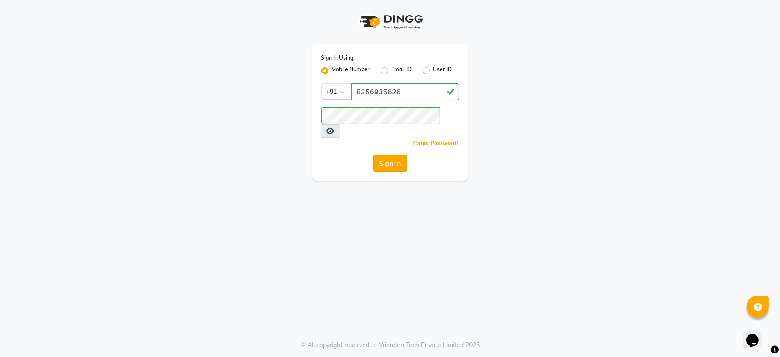
click at [391, 155] on button "Sign In" at bounding box center [390, 163] width 34 height 17
click at [391, 155] on div "Sign In" at bounding box center [390, 163] width 138 height 17
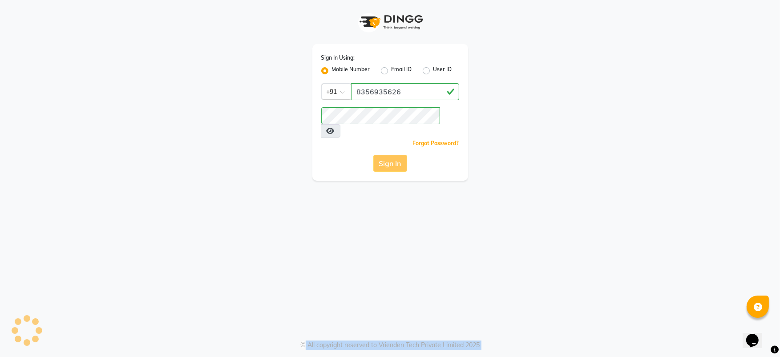
click at [391, 155] on div "Sign In" at bounding box center [390, 163] width 138 height 17
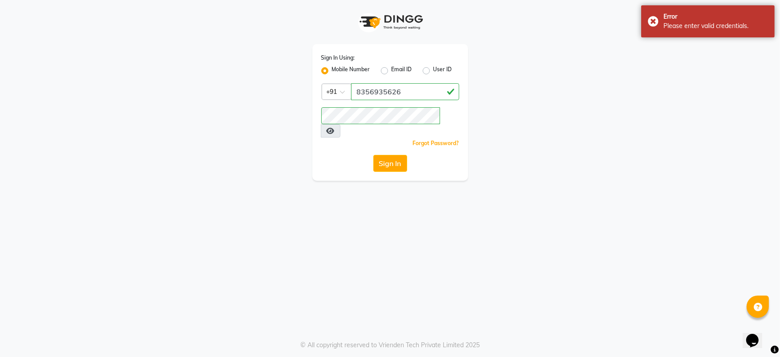
drag, startPoint x: 391, startPoint y: 152, endPoint x: 320, endPoint y: 70, distance: 108.2
click at [320, 70] on div "Sign In Using: Mobile Number Email ID User ID Country Code × [PHONE_NUMBER] Rem…" at bounding box center [390, 112] width 156 height 137
click at [332, 70] on label "Mobile Number" at bounding box center [351, 70] width 38 height 11
click at [332, 70] on input "Mobile Number" at bounding box center [335, 68] width 6 height 6
click at [395, 95] on input "Username" at bounding box center [405, 91] width 108 height 17
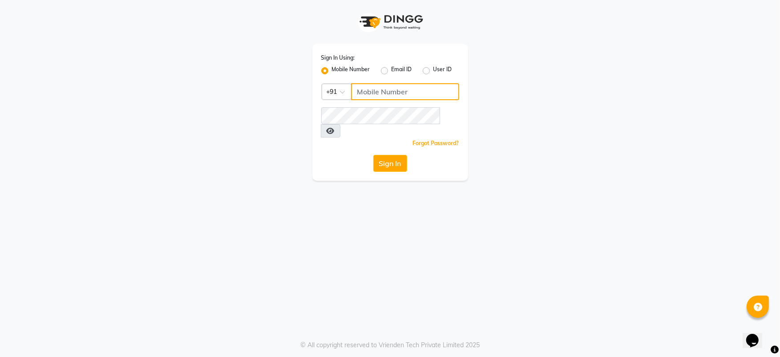
type input "9372533163"
click at [395, 155] on button "Sign In" at bounding box center [390, 163] width 34 height 17
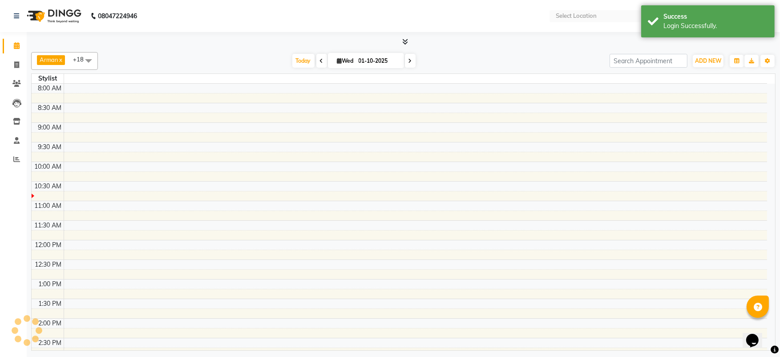
select select "en"
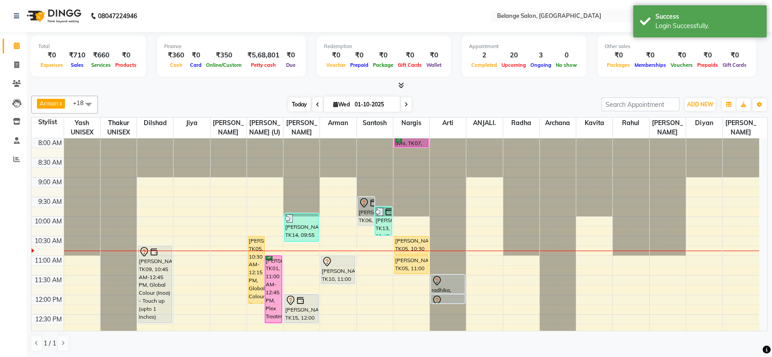
click at [301, 97] on span "Today" at bounding box center [299, 104] width 22 height 14
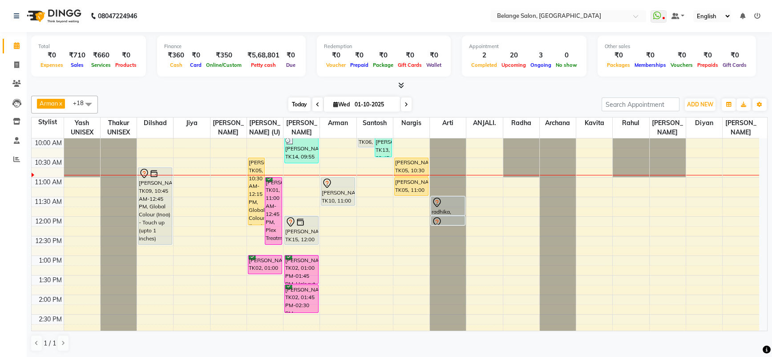
click at [289, 104] on span "Today" at bounding box center [299, 104] width 22 height 14
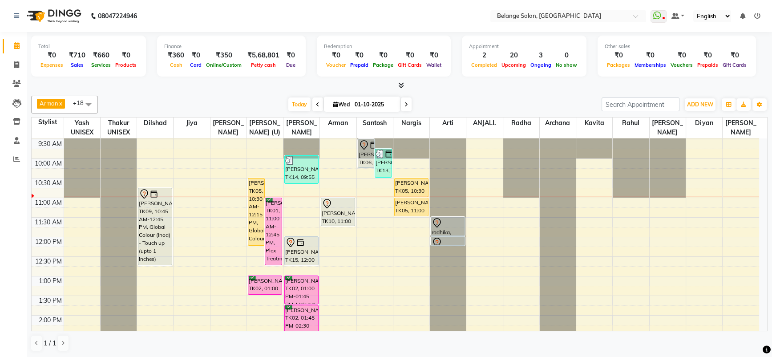
scroll to position [49, 0]
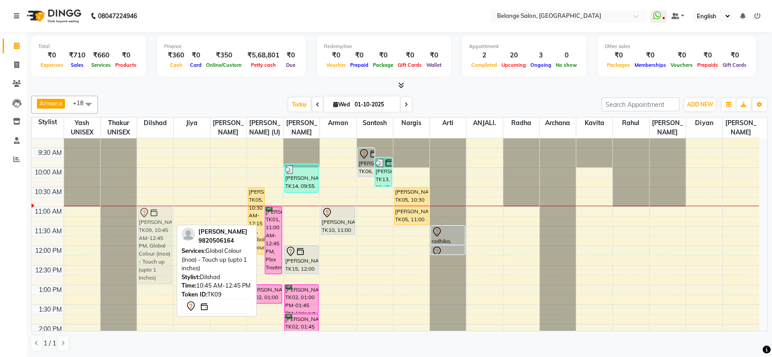
drag, startPoint x: 145, startPoint y: 229, endPoint x: 145, endPoint y: 236, distance: 7.6
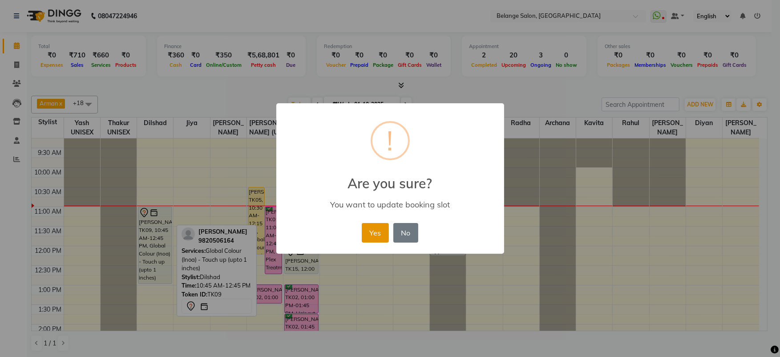
click at [376, 234] on button "Yes" at bounding box center [375, 233] width 27 height 20
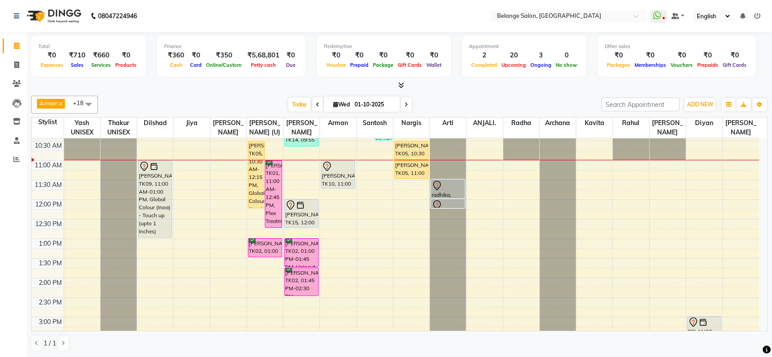
scroll to position [96, 0]
click at [412, 204] on div "8:00 AM 8:30 AM 9:00 AM 9:30 AM 10:00 AM 10:30 AM 11:00 AM 11:30 AM 12:00 PM 12…" at bounding box center [395, 335] width 727 height 587
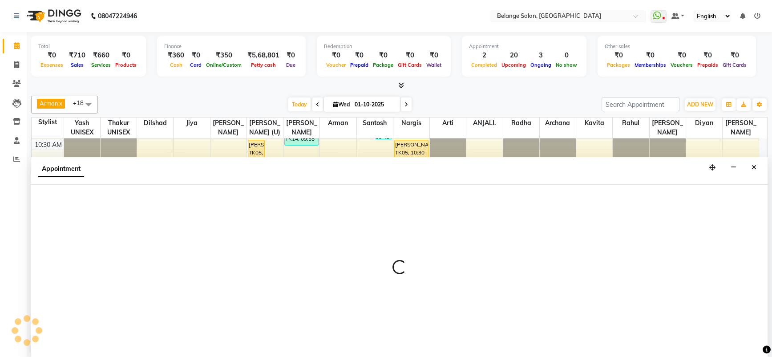
scroll to position [0, 0]
select select "33845"
select select "720"
select select "tentative"
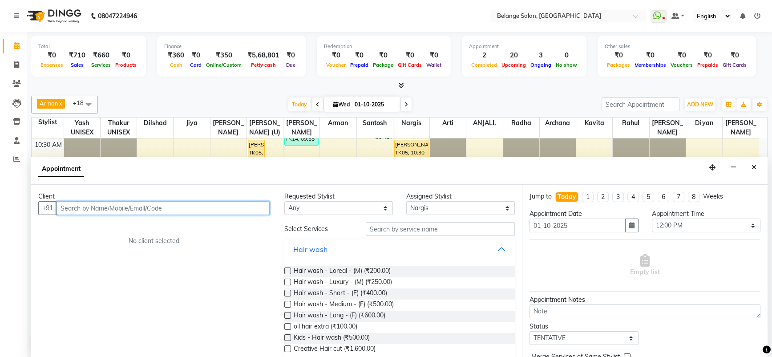
click at [174, 213] on input "text" at bounding box center [162, 208] width 213 height 14
paste input "98719 41410"
click at [81, 207] on input "98719 41410" at bounding box center [144, 208] width 176 height 14
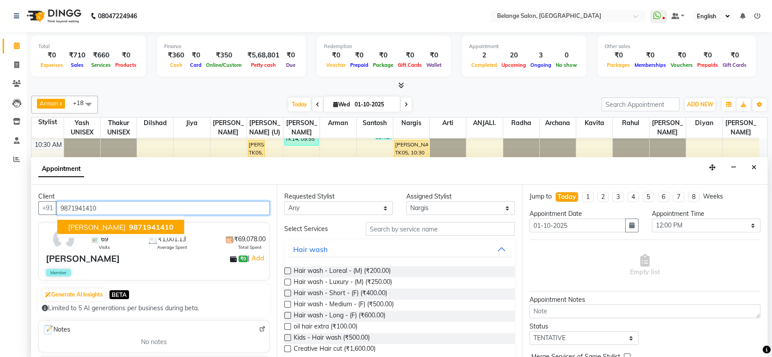
click at [109, 221] on button "[PERSON_NAME] Mandhi 9871941410" at bounding box center [120, 227] width 127 height 14
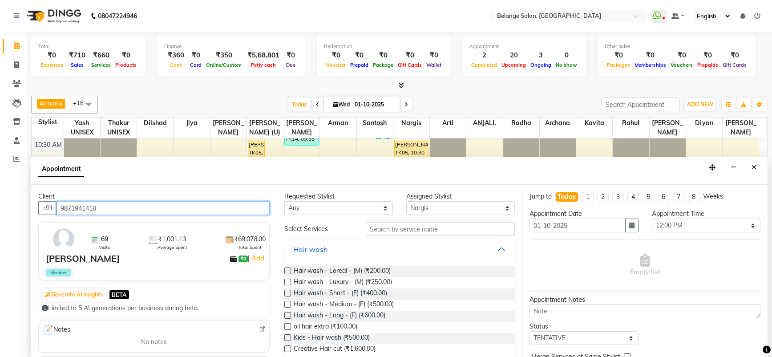
type input "9871941410"
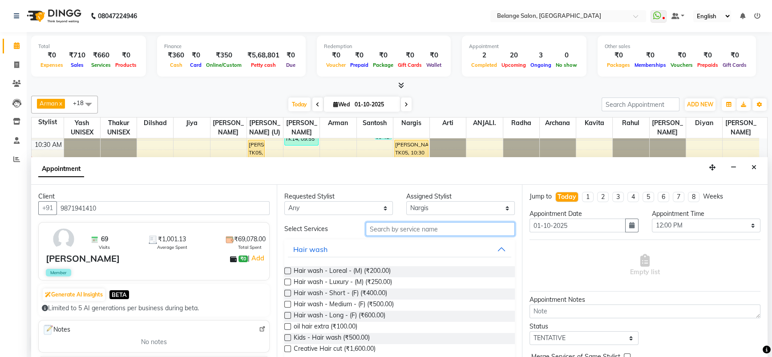
click at [367, 233] on input "text" at bounding box center [440, 229] width 149 height 14
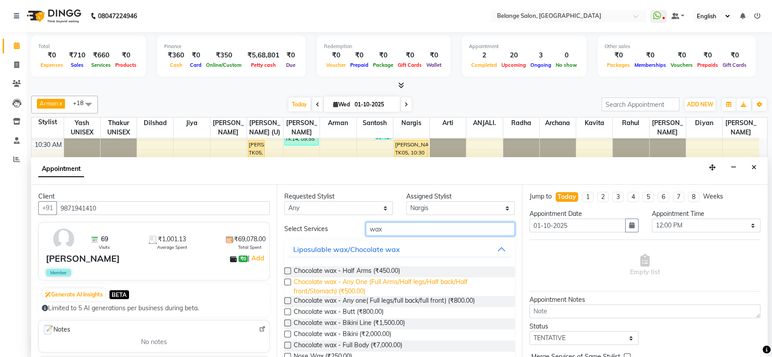
type input "wax"
click at [343, 286] on span "Chocolate wax - Any One (Full Arms/Half legs/Half back/Half front/Stomach) (₹50…" at bounding box center [401, 286] width 214 height 19
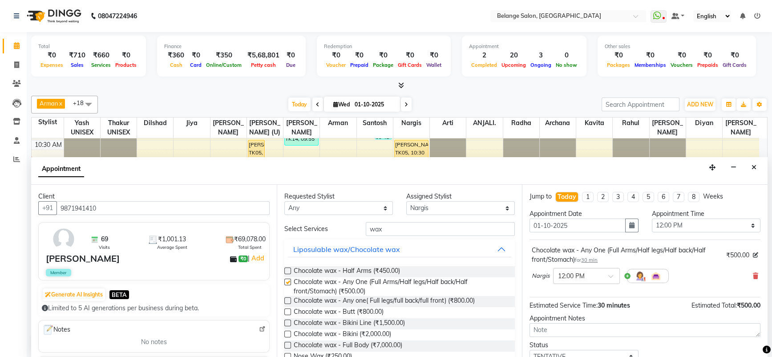
checkbox input "false"
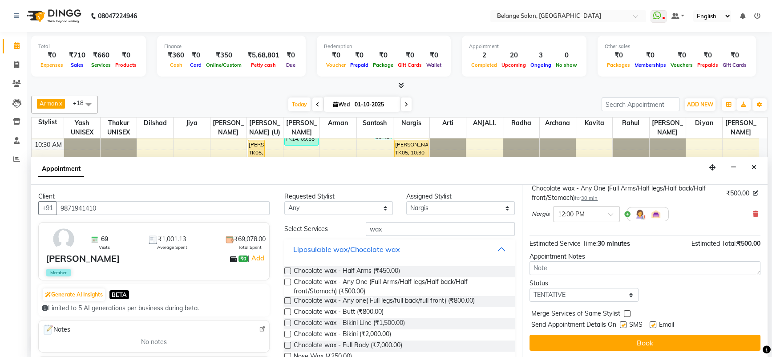
drag, startPoint x: 625, startPoint y: 323, endPoint x: 620, endPoint y: 327, distance: 5.4
click at [620, 327] on div at bounding box center [623, 326] width 6 height 9
click at [621, 325] on label at bounding box center [623, 324] width 7 height 7
click at [621, 325] on input "checkbox" at bounding box center [623, 326] width 6 height 6
checkbox input "false"
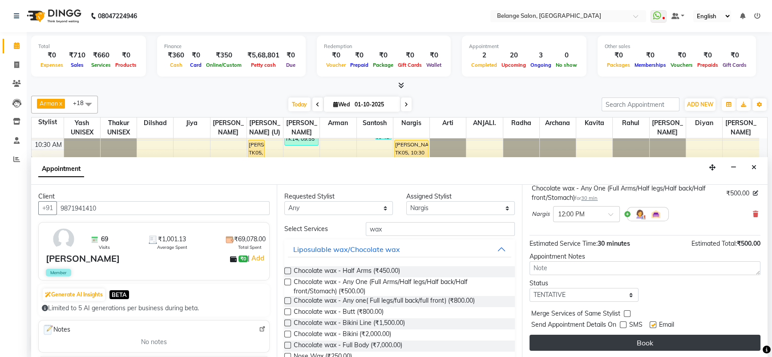
click at [601, 343] on button "Book" at bounding box center [644, 343] width 231 height 16
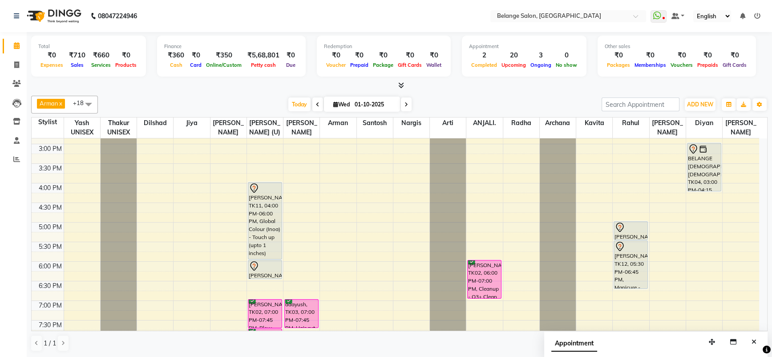
scroll to position [269, 0]
click at [309, 261] on div "8:00 AM 8:30 AM 9:00 AM 9:30 AM 10:00 AM 10:30 AM 11:00 AM 11:30 AM 12:00 PM 12…" at bounding box center [395, 163] width 727 height 587
select select "54495"
select select "1080"
select select "tentative"
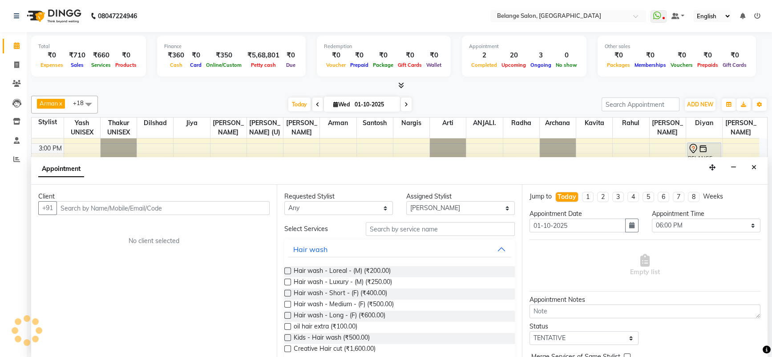
scroll to position [0, 0]
click at [93, 204] on input "text" at bounding box center [162, 208] width 213 height 14
click at [81, 210] on input "99206 63750" at bounding box center [144, 208] width 176 height 14
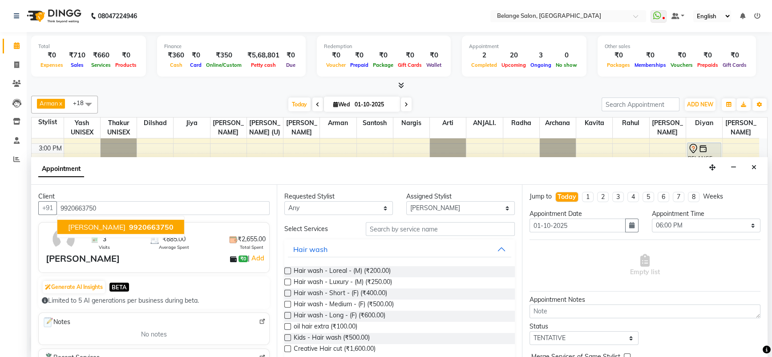
click at [97, 224] on span "[PERSON_NAME]" at bounding box center [96, 226] width 57 height 9
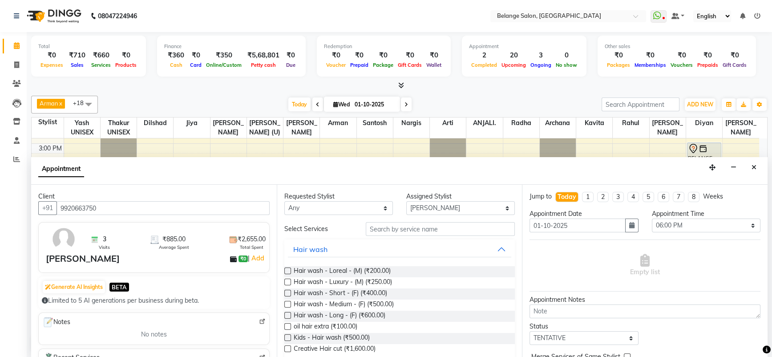
type input "9920663750"
click at [408, 233] on input "text" at bounding box center [440, 229] width 149 height 14
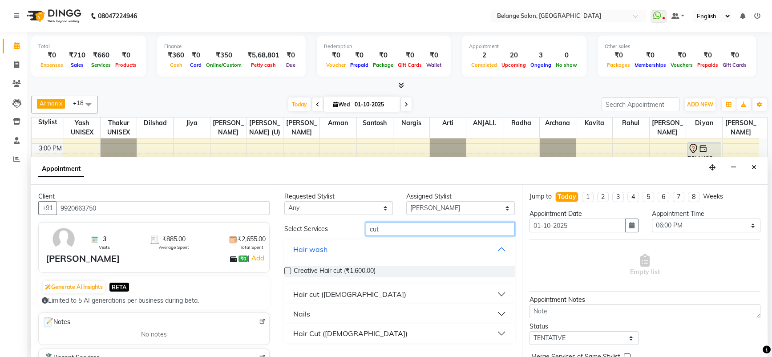
type input "cut"
click at [325, 296] on div "Hair cut ([DEMOGRAPHIC_DATA])" at bounding box center [349, 294] width 113 height 11
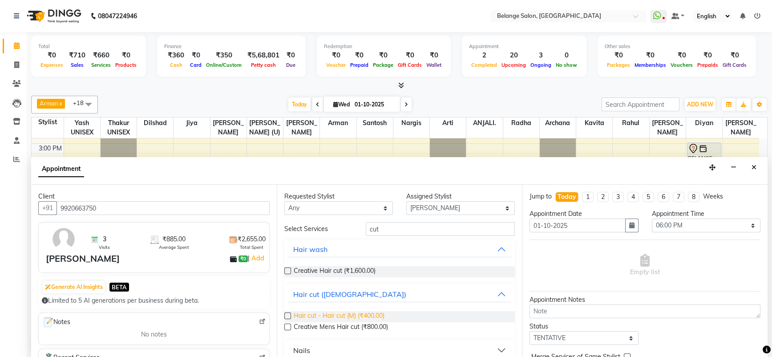
click at [355, 313] on span "Hair cut - Hair cut (M) (₹400.00)" at bounding box center [339, 316] width 91 height 11
checkbox input "false"
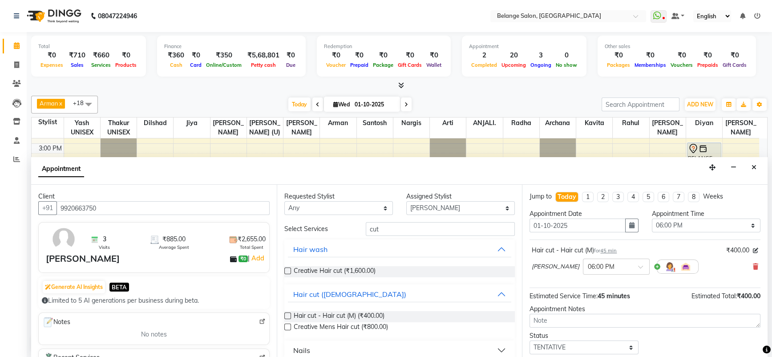
scroll to position [52, 0]
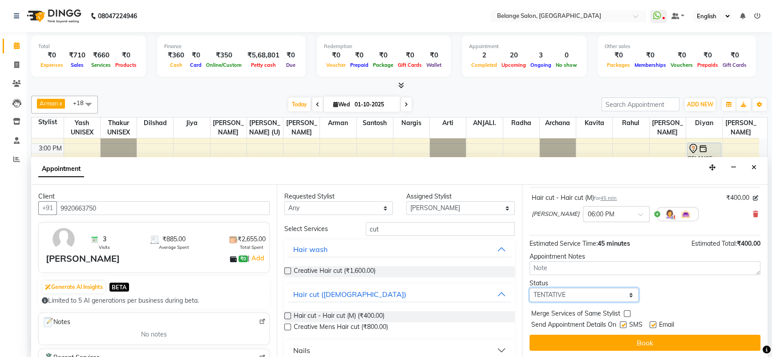
click at [557, 293] on select "Select TENTATIVE CONFIRM CHECK-IN UPCOMING" at bounding box center [583, 295] width 109 height 14
select select "confirm booking"
click at [529, 288] on select "Select TENTATIVE CONFIRM CHECK-IN UPCOMING" at bounding box center [583, 295] width 109 height 14
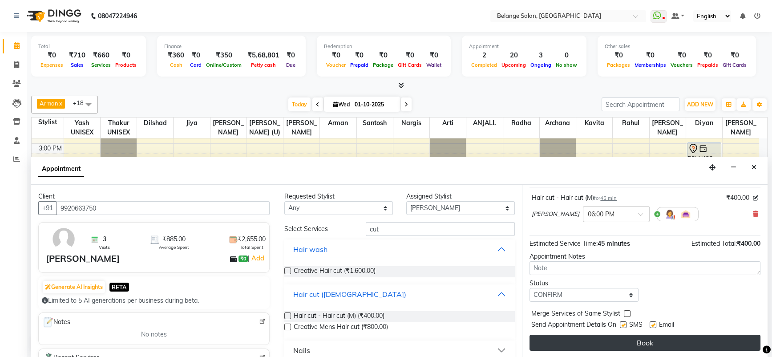
click at [561, 340] on button "Book" at bounding box center [644, 343] width 231 height 16
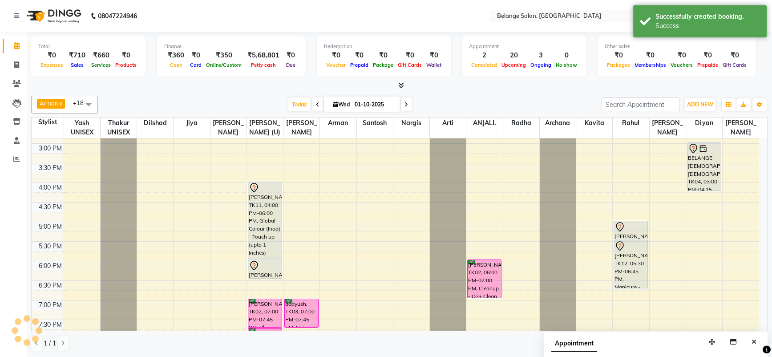
scroll to position [0, 0]
click at [291, 102] on span "Today" at bounding box center [299, 104] width 22 height 14
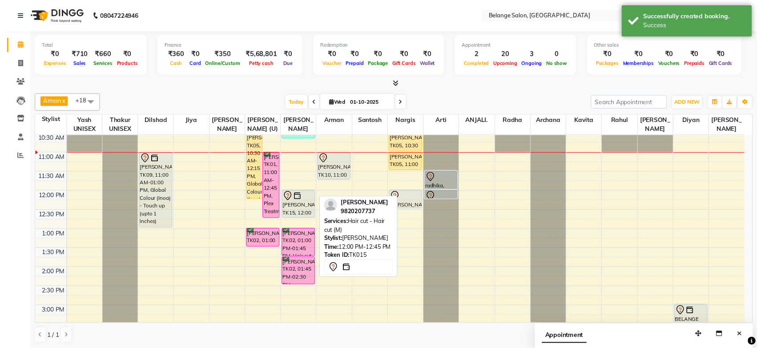
scroll to position [98, 0]
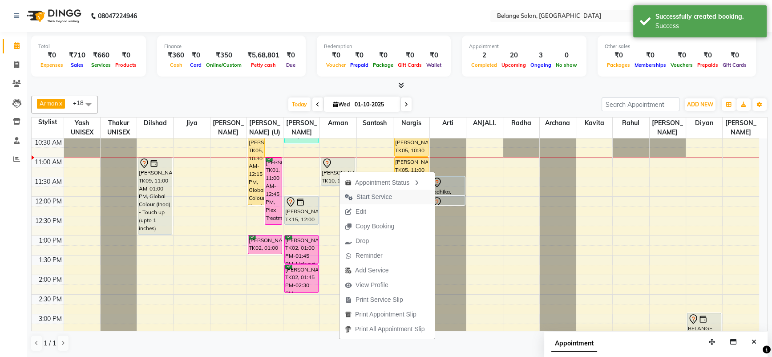
click at [353, 192] on span "Start Service" at bounding box center [368, 197] width 58 height 15
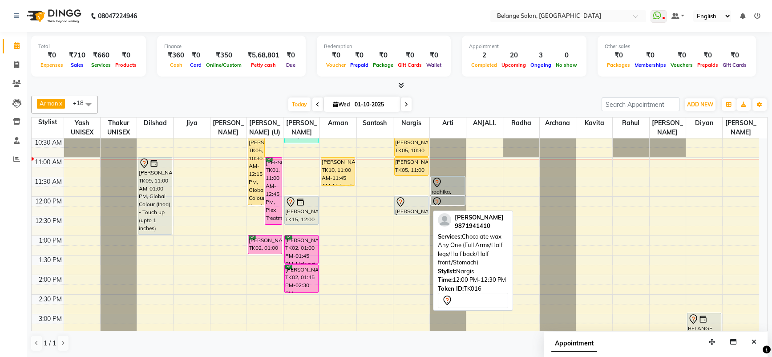
click at [407, 202] on div at bounding box center [411, 202] width 32 height 11
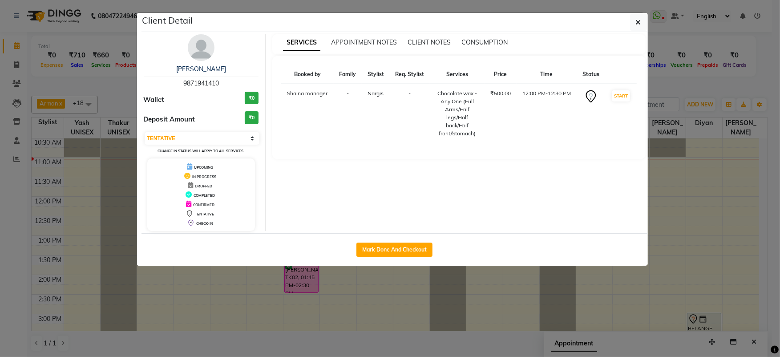
click at [407, 202] on div "SERVICES APPOINTMENT NOTES CLIENT NOTES CONSUMPTION Booked by Family Stylist Re…" at bounding box center [459, 132] width 387 height 197
click at [187, 135] on select "Select IN SERVICE CONFIRMED TENTATIVE CHECK IN MARK DONE DROPPED UPCOMING" at bounding box center [202, 138] width 115 height 12
select select "6"
click at [145, 132] on select "Select IN SERVICE CONFIRMED TENTATIVE CHECK IN MARK DONE DROPPED UPCOMING" at bounding box center [202, 138] width 115 height 12
click at [113, 180] on ngb-modal-window "Client Detail [PERSON_NAME] Mandhi 9871941410 Wallet ₹0 Deposit Amount ₹0 Selec…" at bounding box center [390, 178] width 780 height 357
